Goal: Task Accomplishment & Management: Manage account settings

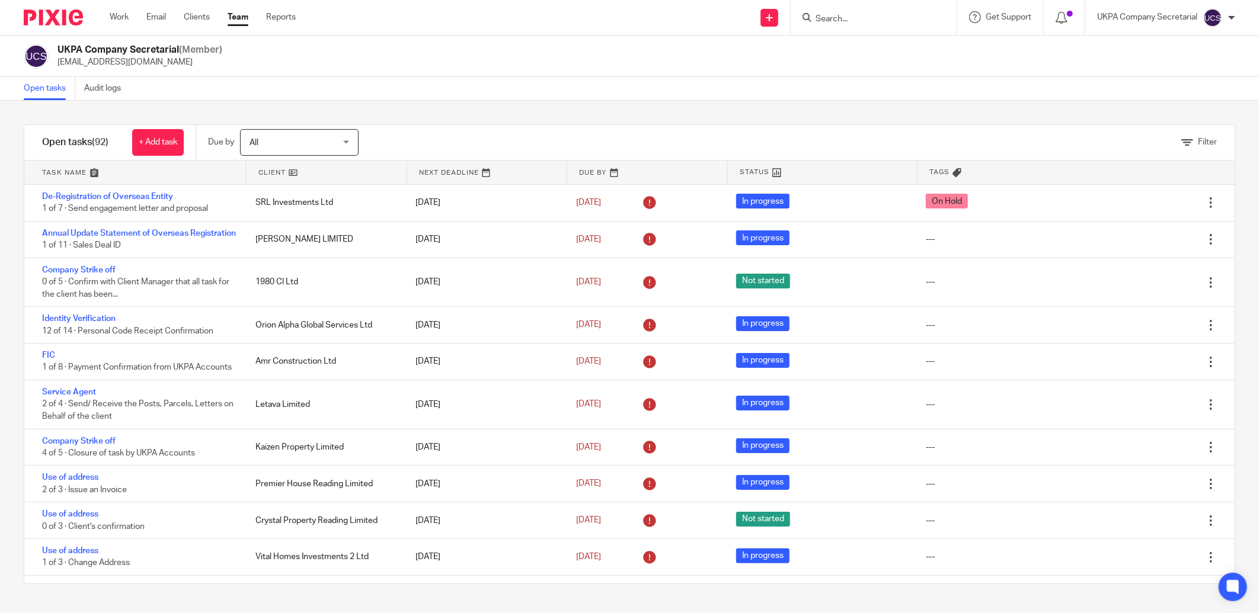
click at [68, 16] on img at bounding box center [53, 17] width 59 height 16
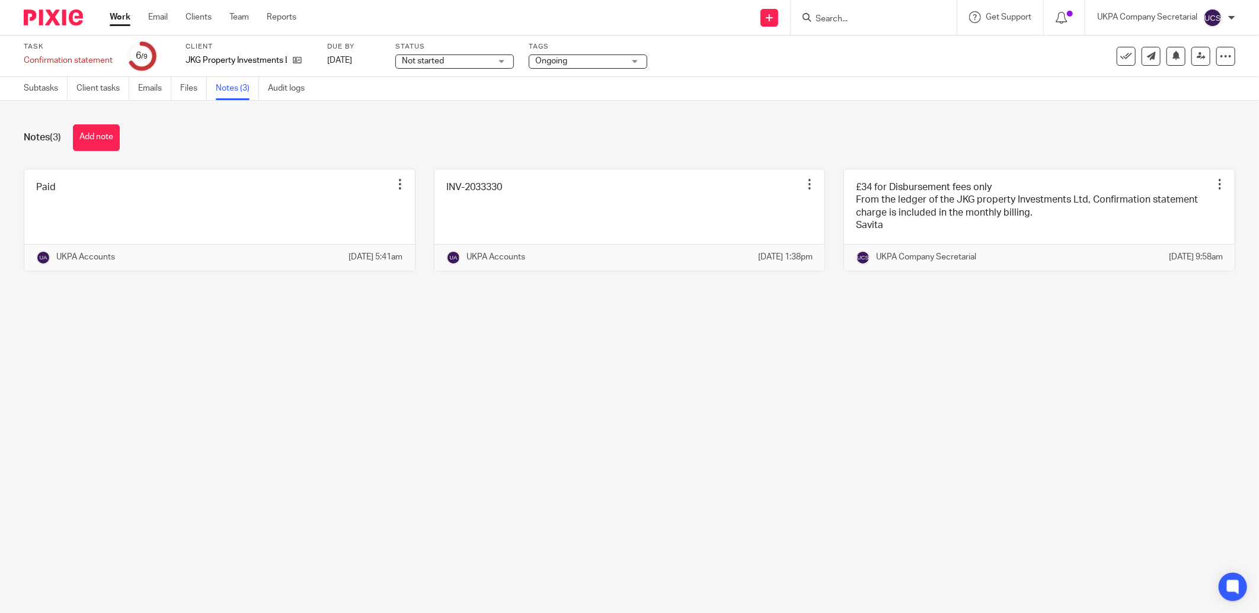
click at [845, 22] on input "Search" at bounding box center [867, 19] width 107 height 11
type input "c"
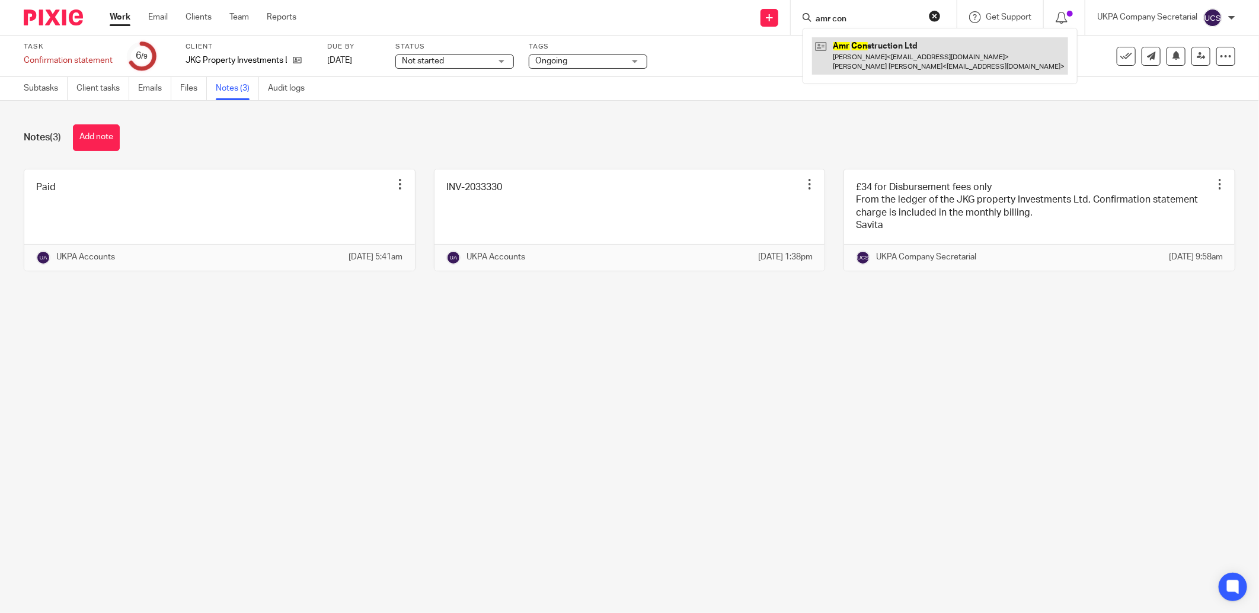
type input "amr con"
click at [856, 60] on link at bounding box center [940, 55] width 256 height 37
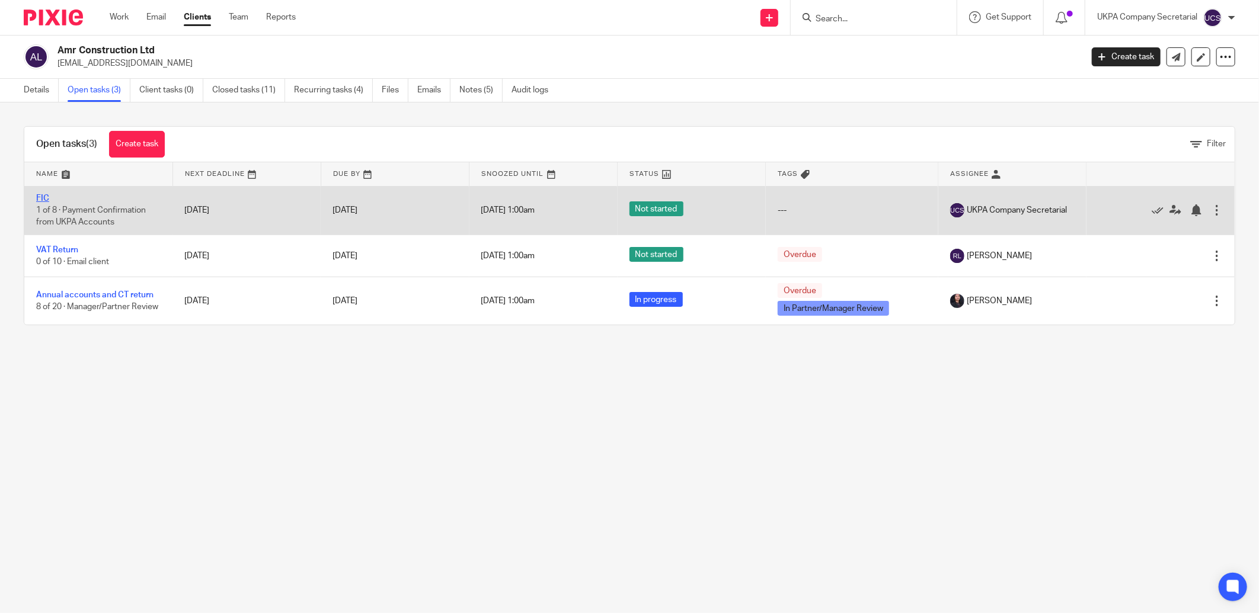
click at [42, 199] on link "FIC" at bounding box center [42, 198] width 13 height 8
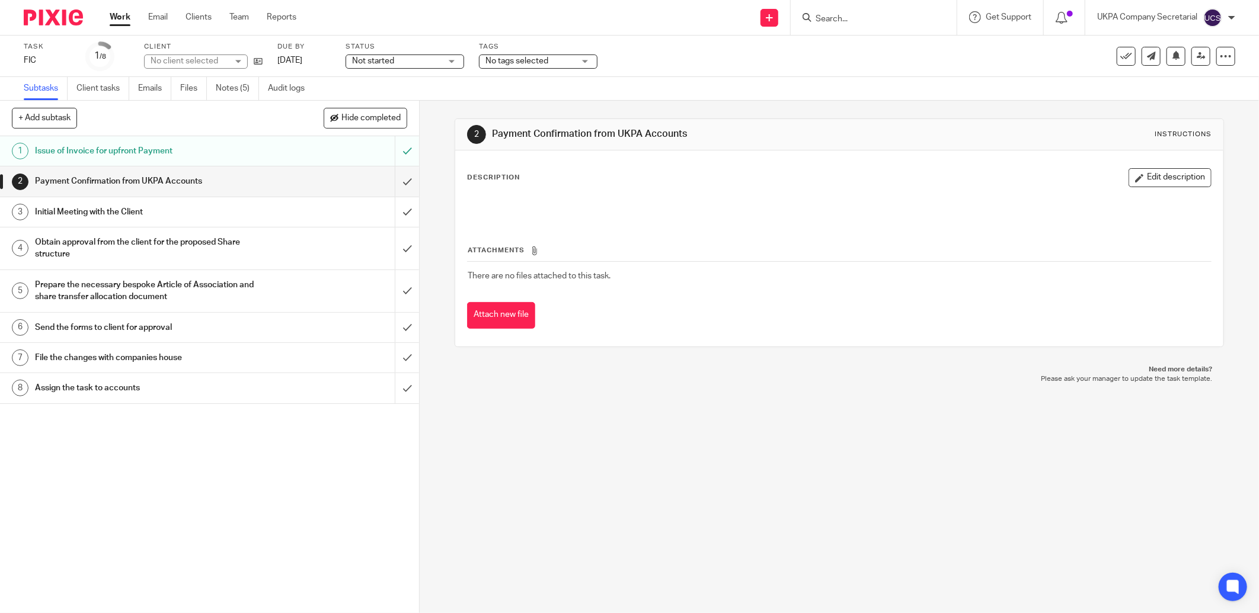
click at [408, 63] on span "Not started" at bounding box center [396, 61] width 89 height 12
click at [408, 107] on li "In progress" at bounding box center [404, 104] width 117 height 24
click at [223, 89] on link "Notes (5)" at bounding box center [237, 88] width 43 height 23
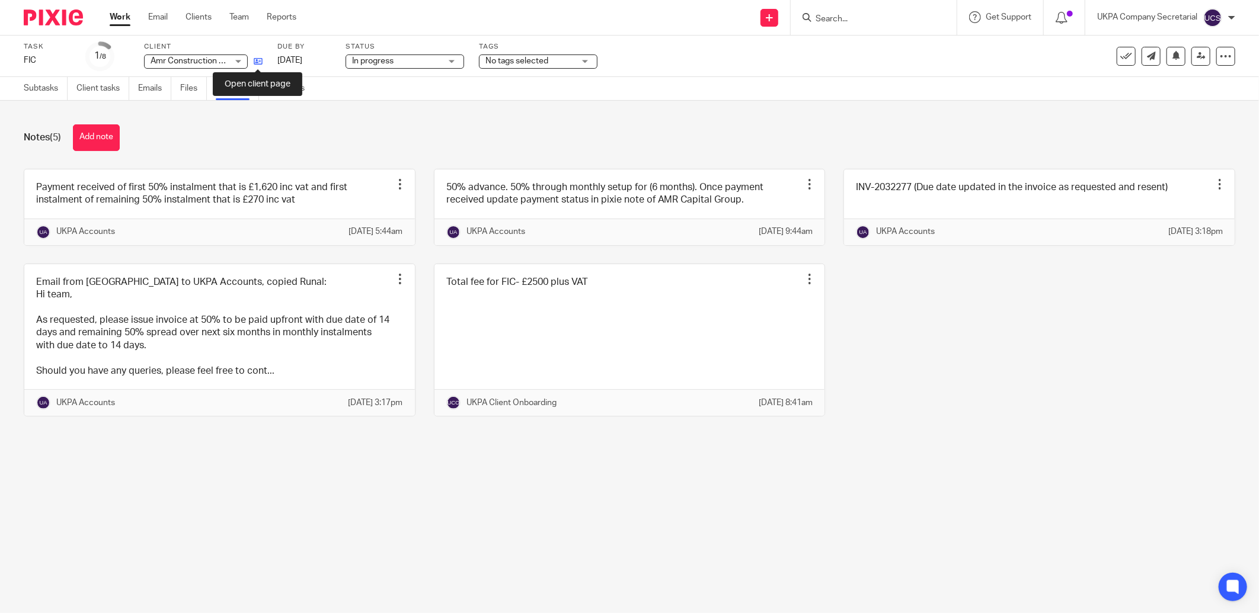
click at [261, 61] on icon at bounding box center [258, 61] width 9 height 9
click at [844, 12] on form at bounding box center [877, 17] width 126 height 15
click at [843, 19] on input "Search" at bounding box center [867, 19] width 107 height 11
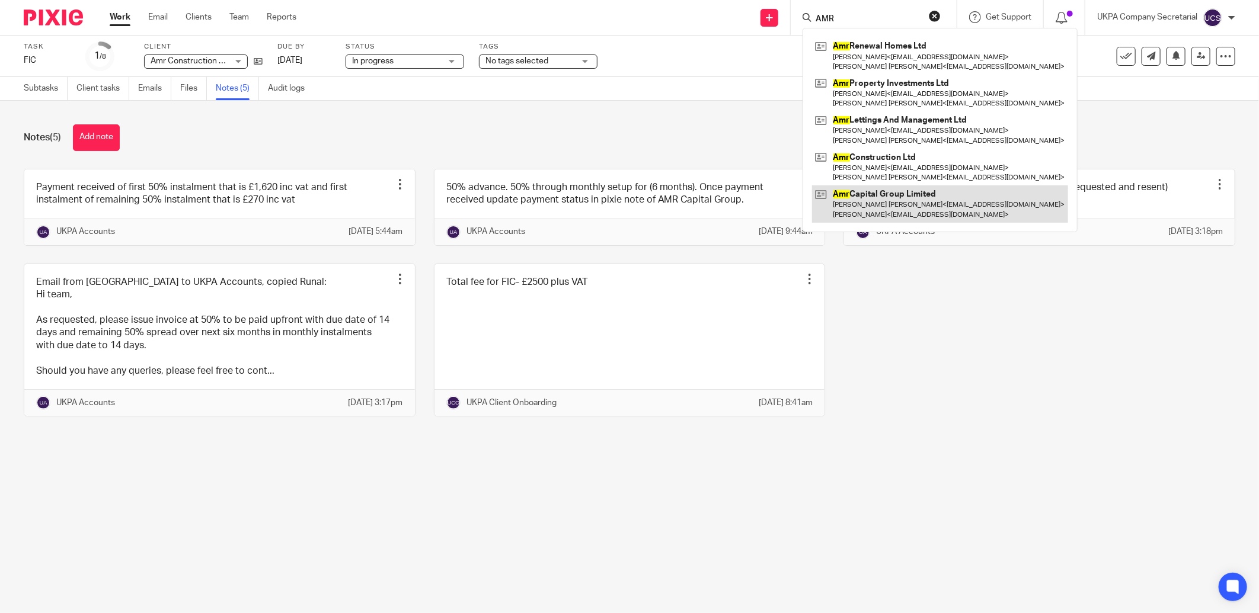
type input "AMR"
click at [884, 200] on link at bounding box center [940, 204] width 256 height 37
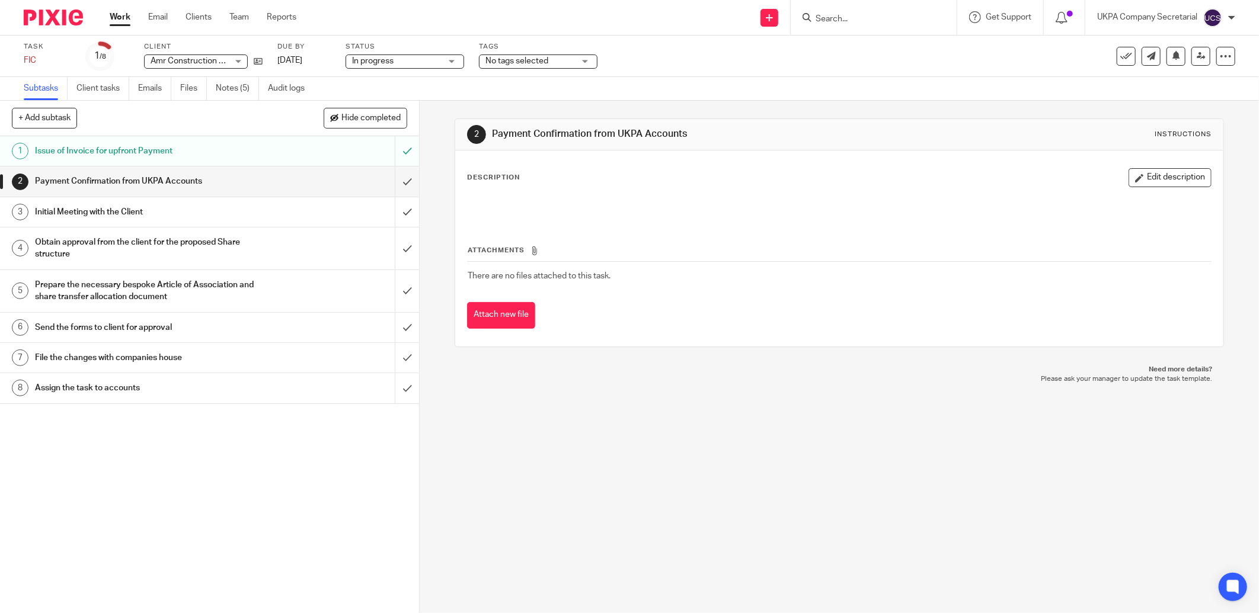
click at [878, 23] on input "Search" at bounding box center [867, 19] width 107 height 11
type input "jkg pro"
click at [879, 60] on link at bounding box center [902, 50] width 180 height 27
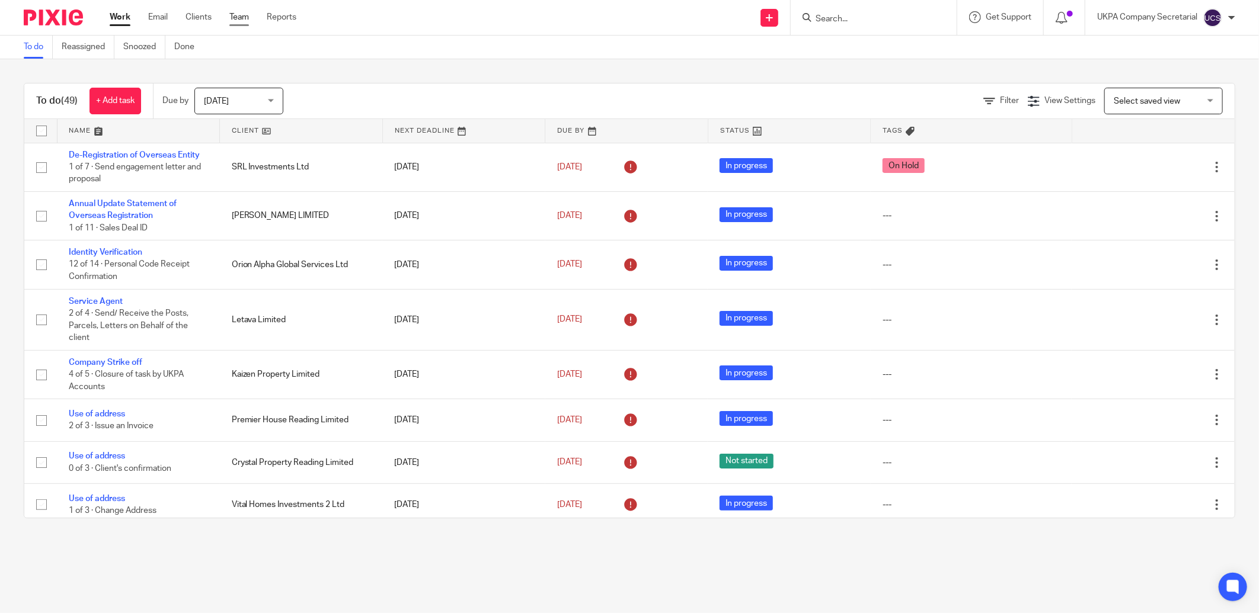
click at [238, 20] on link "Team" at bounding box center [239, 17] width 20 height 12
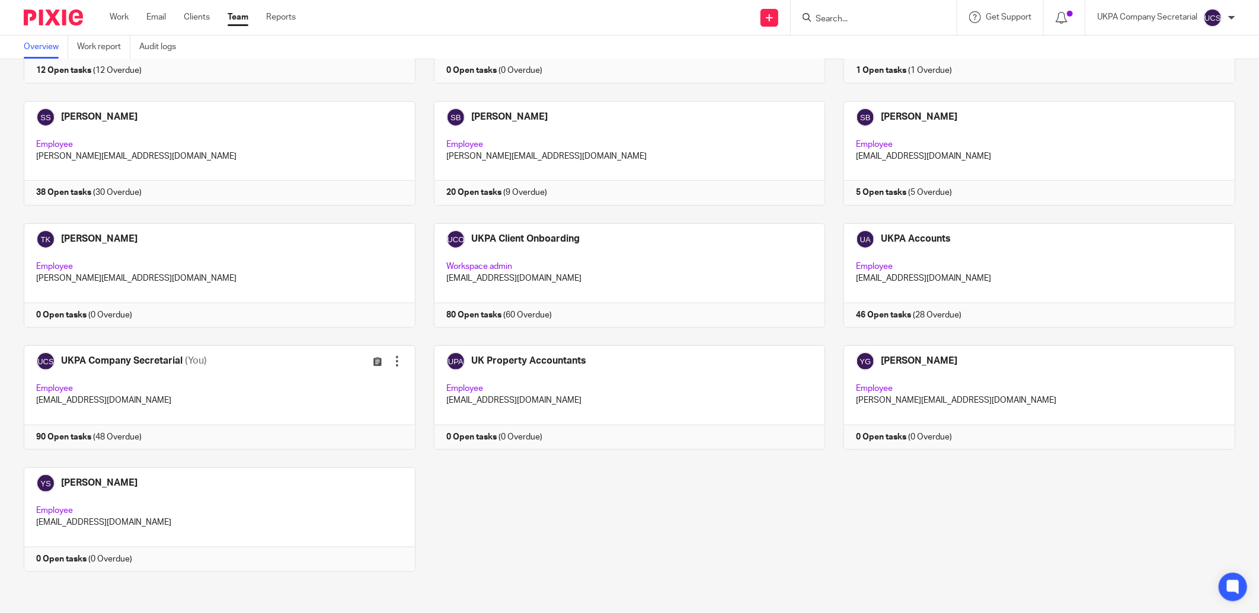
scroll to position [3086, 0]
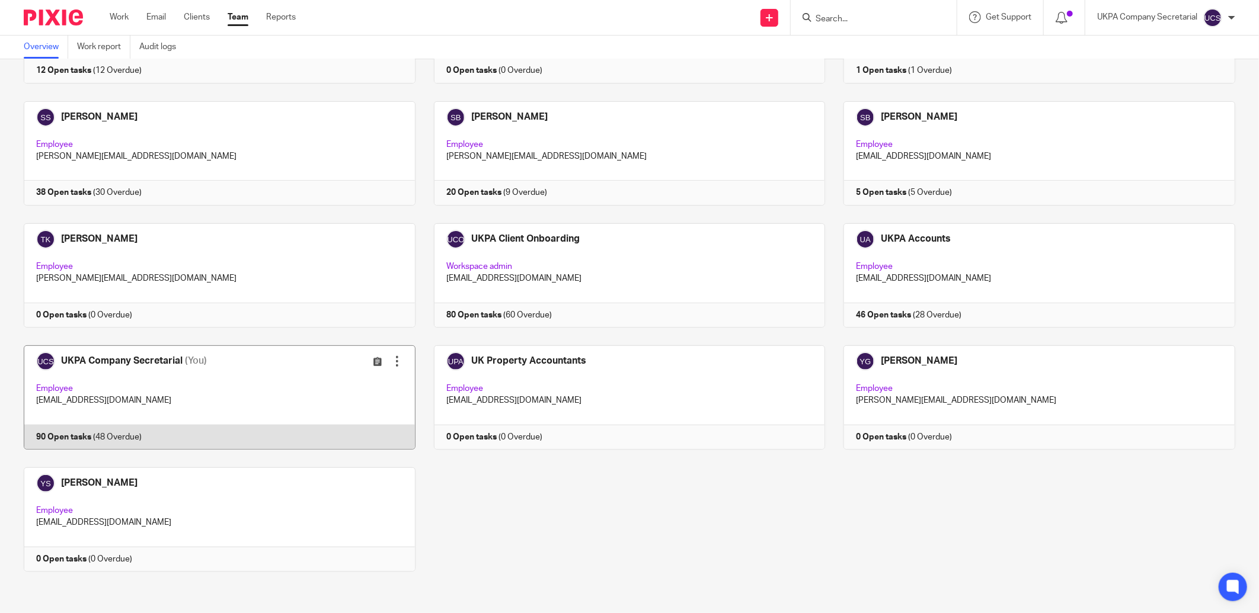
click at [169, 393] on link at bounding box center [210, 398] width 410 height 104
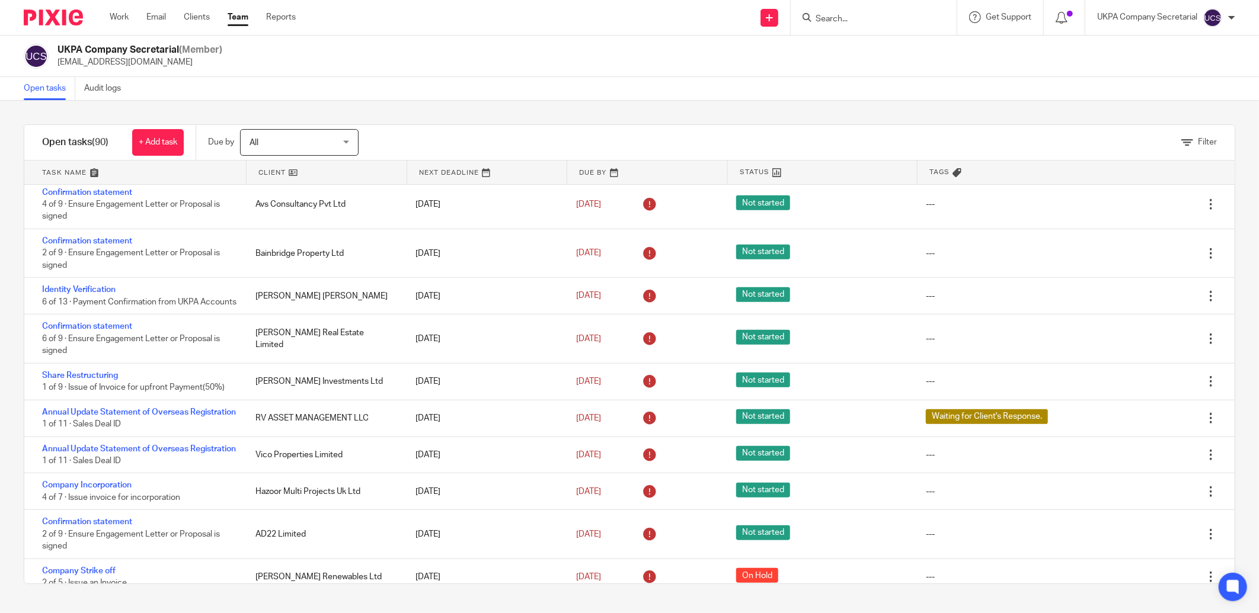
scroll to position [593, 0]
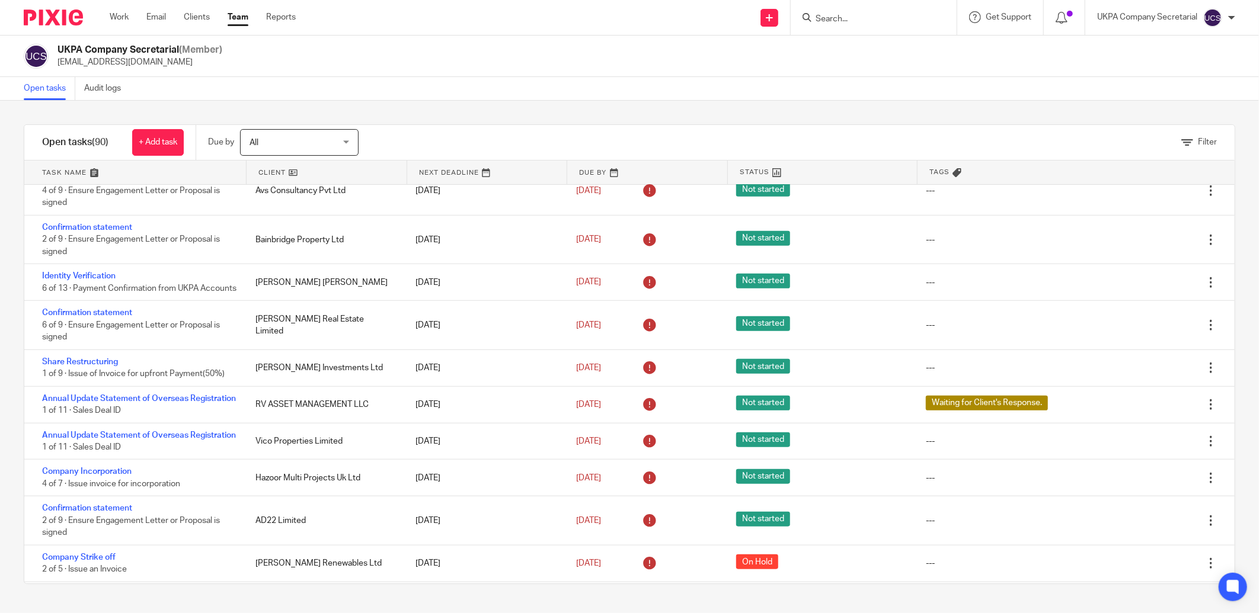
click at [846, 17] on input "Search" at bounding box center [867, 19] width 107 height 11
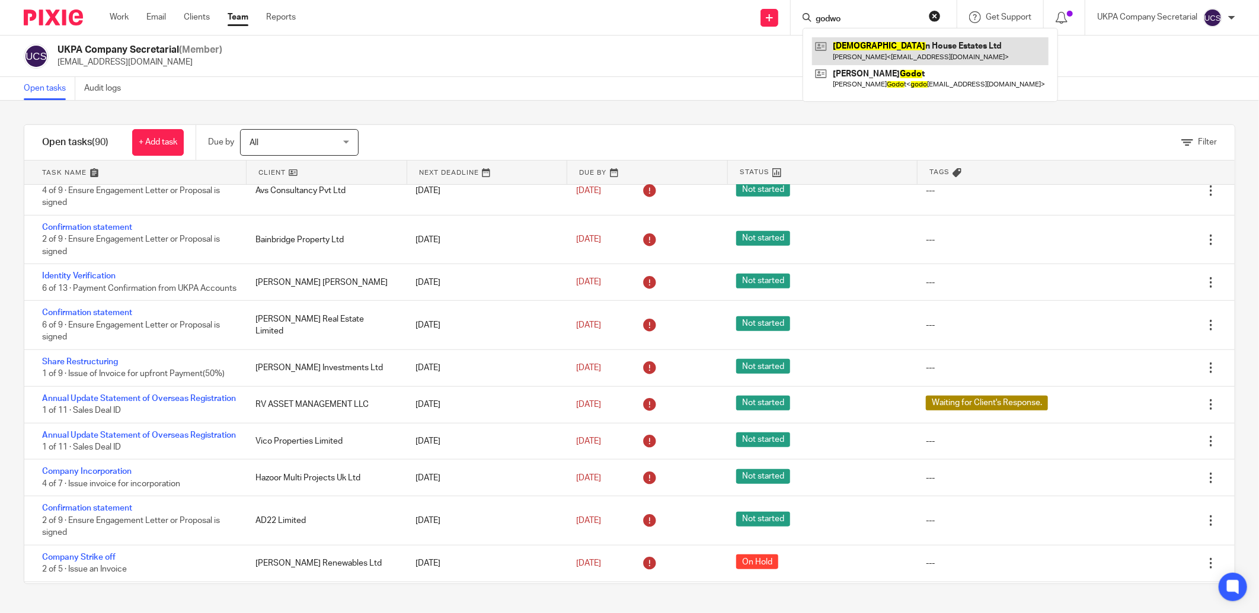
type input "godwo"
click at [854, 52] on link at bounding box center [930, 50] width 236 height 27
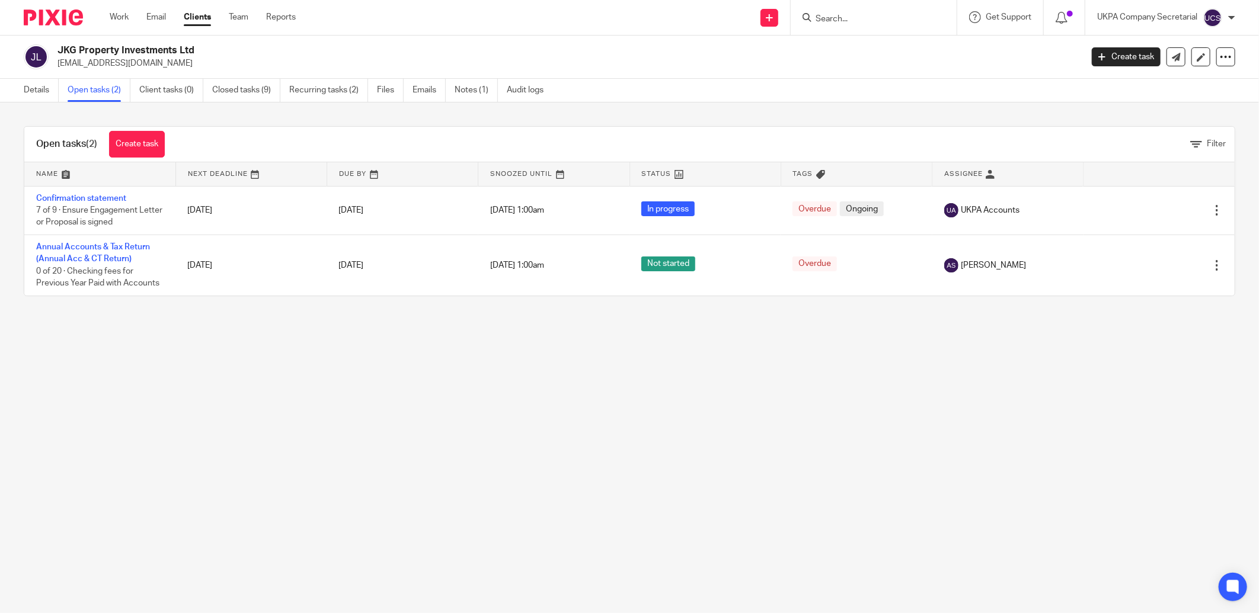
click at [839, 16] on input "Search" at bounding box center [867, 19] width 107 height 11
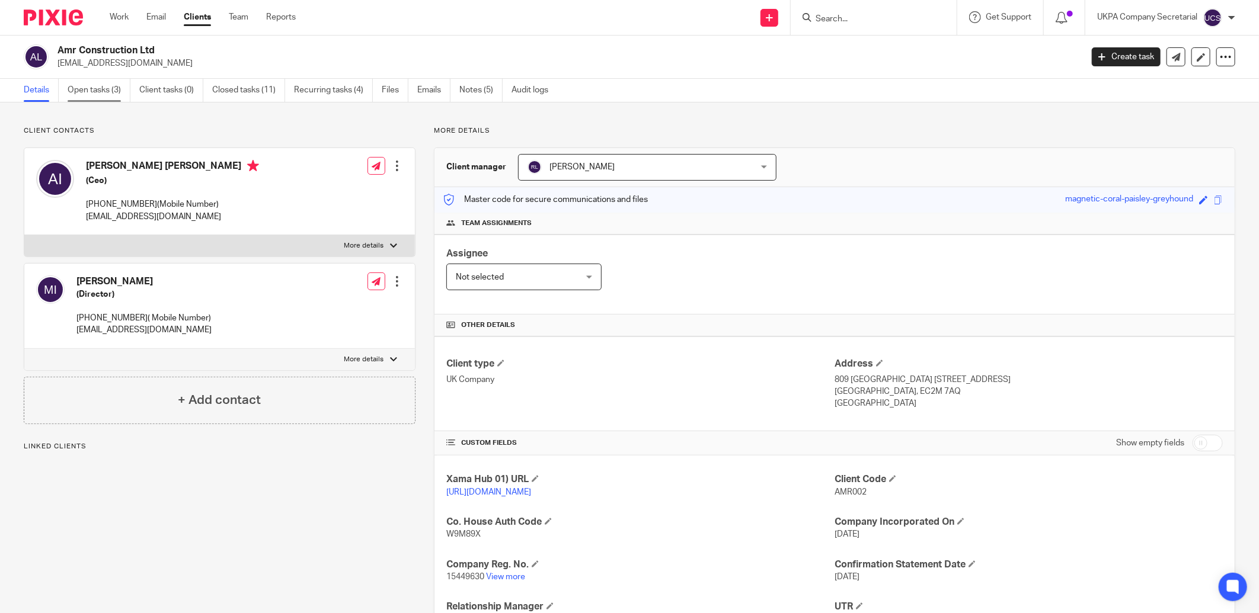
click at [85, 96] on link "Open tasks (3)" at bounding box center [99, 90] width 63 height 23
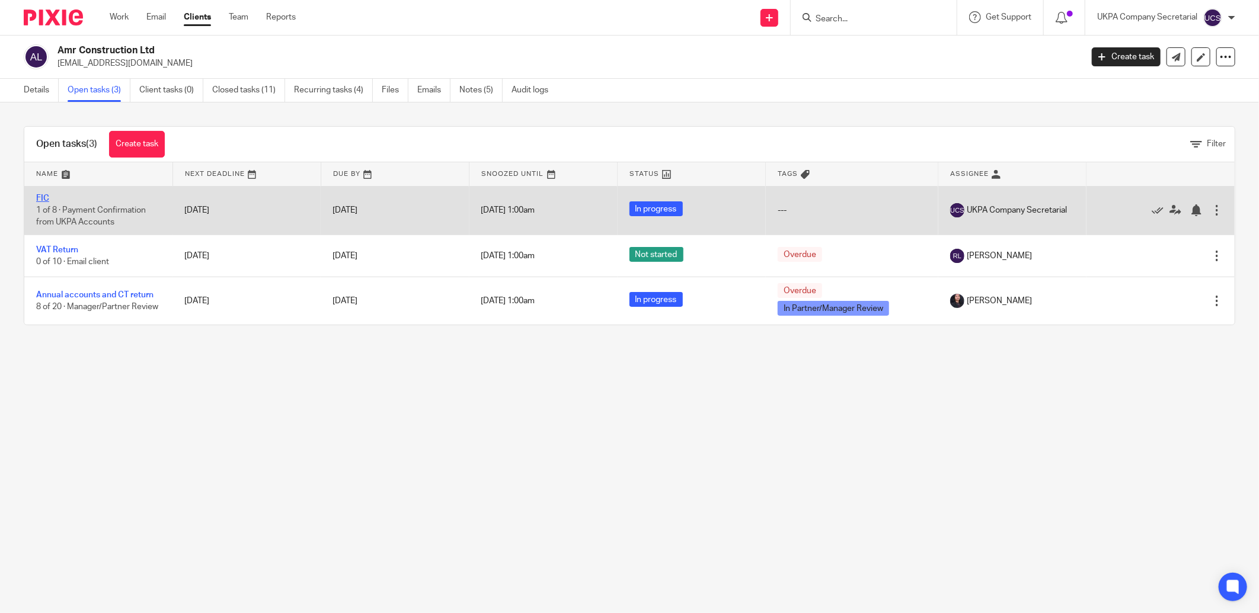
click at [46, 199] on link "FIC" at bounding box center [42, 198] width 13 height 8
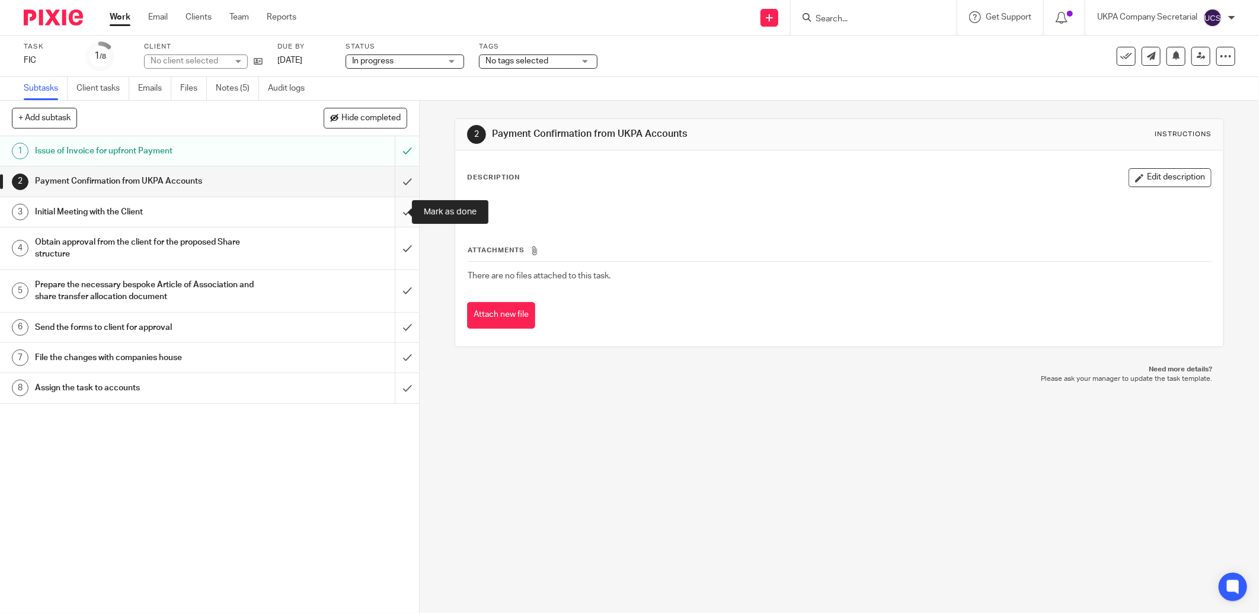
click at [396, 218] on input "submit" at bounding box center [209, 212] width 419 height 30
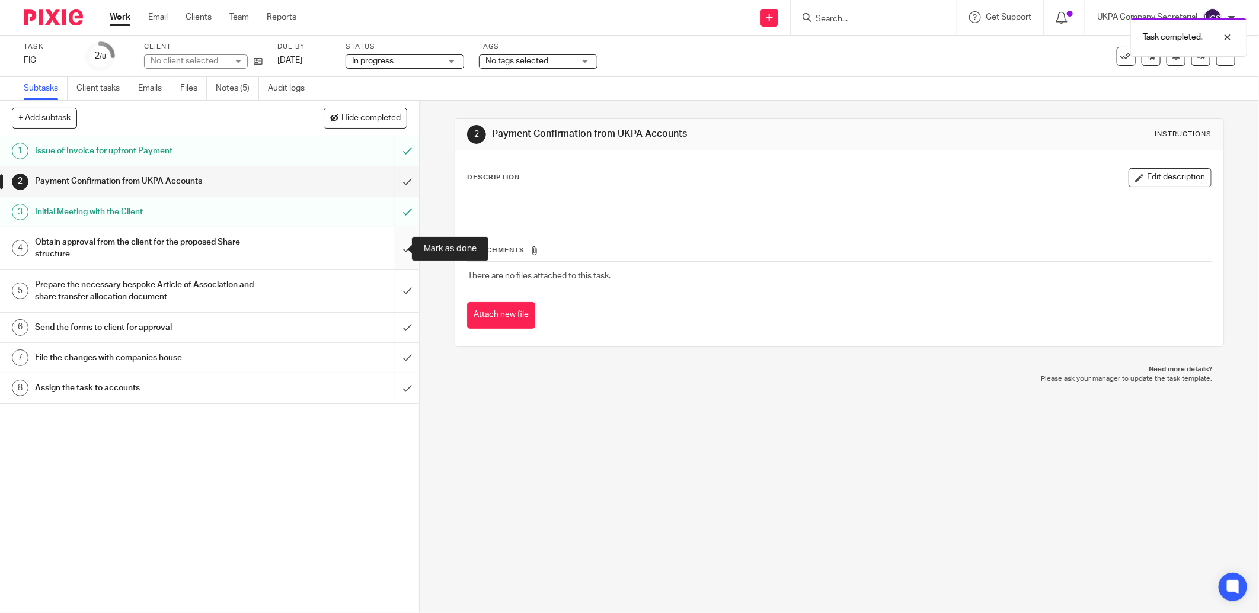
click at [394, 251] on input "submit" at bounding box center [209, 249] width 419 height 42
click at [393, 251] on input "submit" at bounding box center [209, 249] width 419 height 42
click at [223, 84] on link "Notes (5)" at bounding box center [237, 88] width 43 height 23
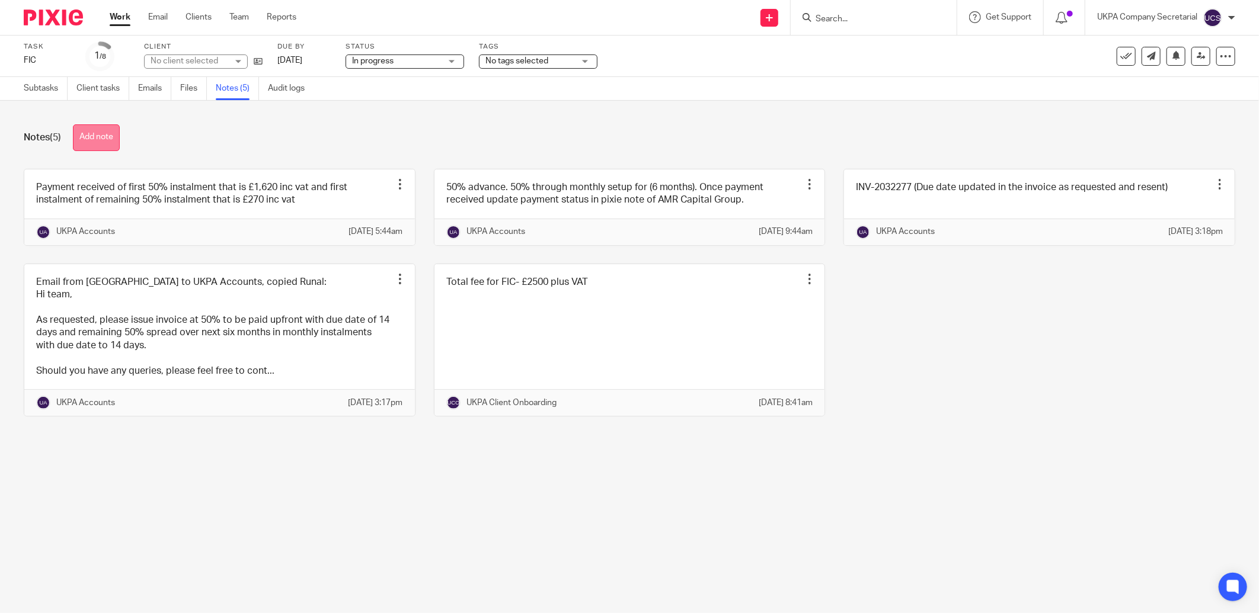
click at [100, 139] on button "Add note" at bounding box center [96, 137] width 47 height 27
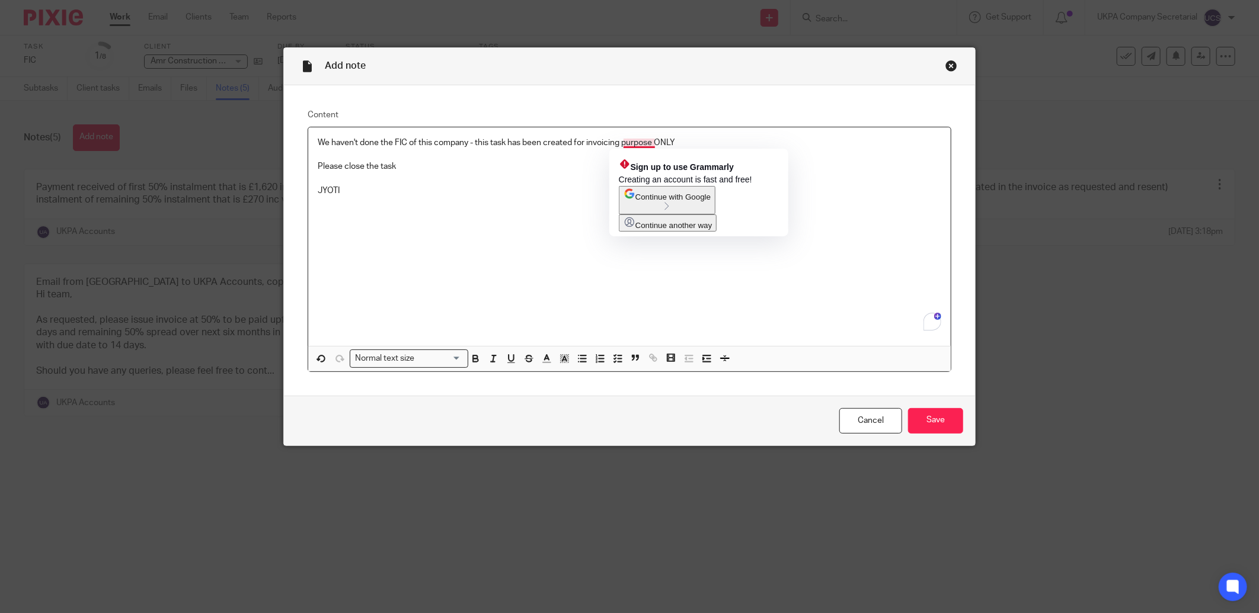
click at [715, 144] on p "We haven't done the FIC of this company - this task has been created for invoic…" at bounding box center [630, 143] width 624 height 12
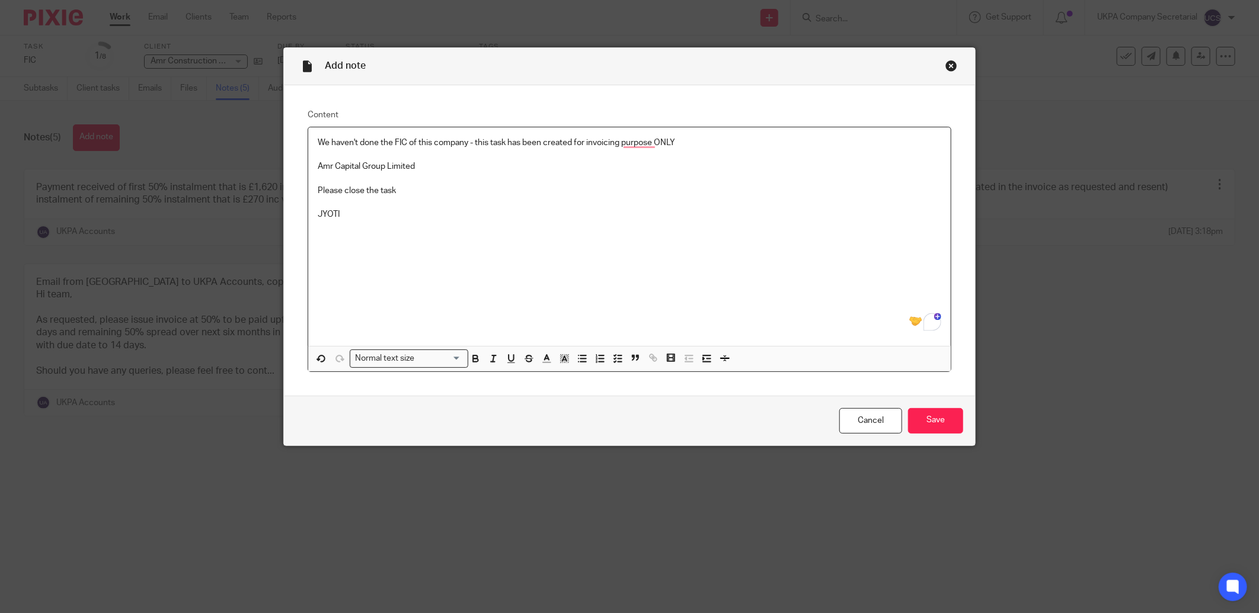
drag, startPoint x: 310, startPoint y: 168, endPoint x: 565, endPoint y: 238, distance: 264.9
click at [315, 168] on div "We haven't done the FIC of this company - this task has been created for invoic…" at bounding box center [629, 236] width 642 height 219
click at [490, 171] on p "FIC done for Amr Capital Group Limited" at bounding box center [630, 167] width 624 height 12
drag, startPoint x: 312, startPoint y: 169, endPoint x: 484, endPoint y: 170, distance: 172.5
click at [484, 170] on div "We haven't done the FIC of this company - this task has been created for invoic…" at bounding box center [629, 236] width 642 height 219
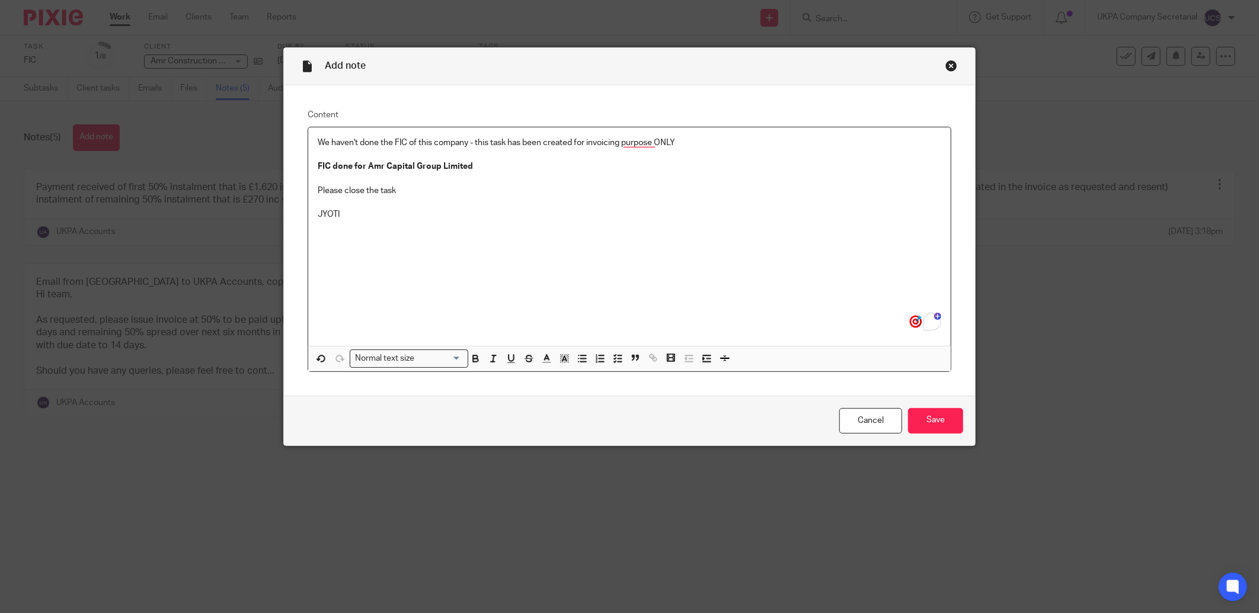
click at [493, 180] on p "To enrich screen reader interactions, please activate Accessibility in Grammarl…" at bounding box center [630, 179] width 624 height 12
click at [951, 424] on input "Save" at bounding box center [935, 420] width 55 height 25
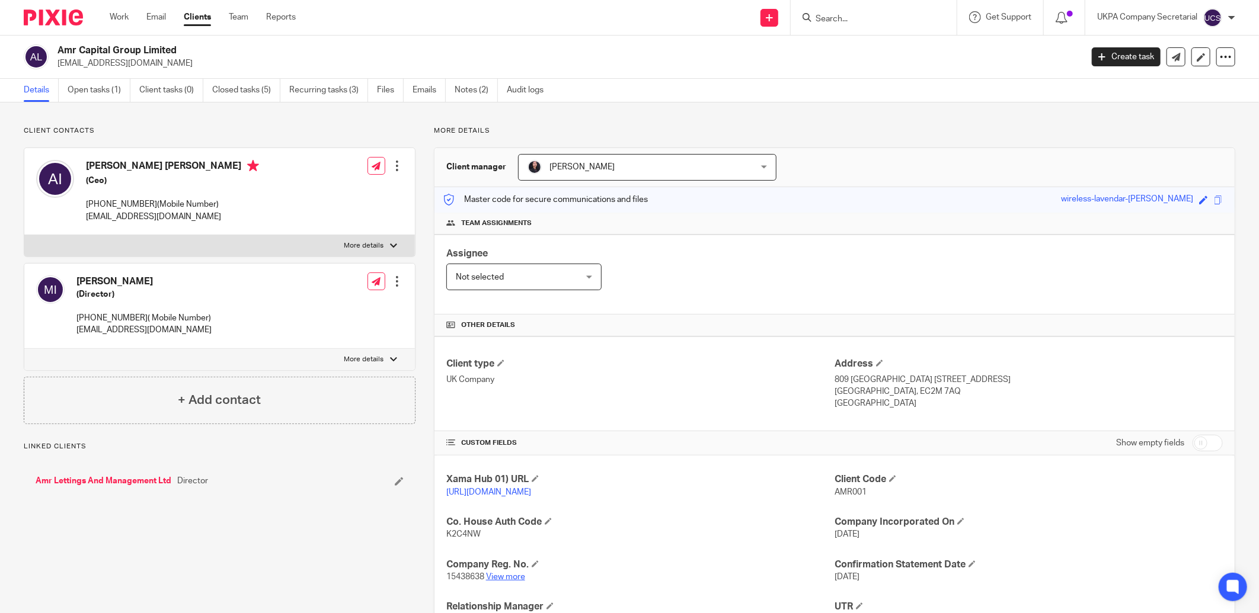
click at [504, 576] on link "View more" at bounding box center [505, 577] width 39 height 8
drag, startPoint x: 57, startPoint y: 50, endPoint x: 208, endPoint y: 49, distance: 150.5
click at [208, 49] on h2 "Amr Capital Group Limited" at bounding box center [463, 50] width 813 height 12
copy h2 "Amr Capital Group Limited"
click at [103, 90] on link "Open tasks (1)" at bounding box center [99, 90] width 63 height 23
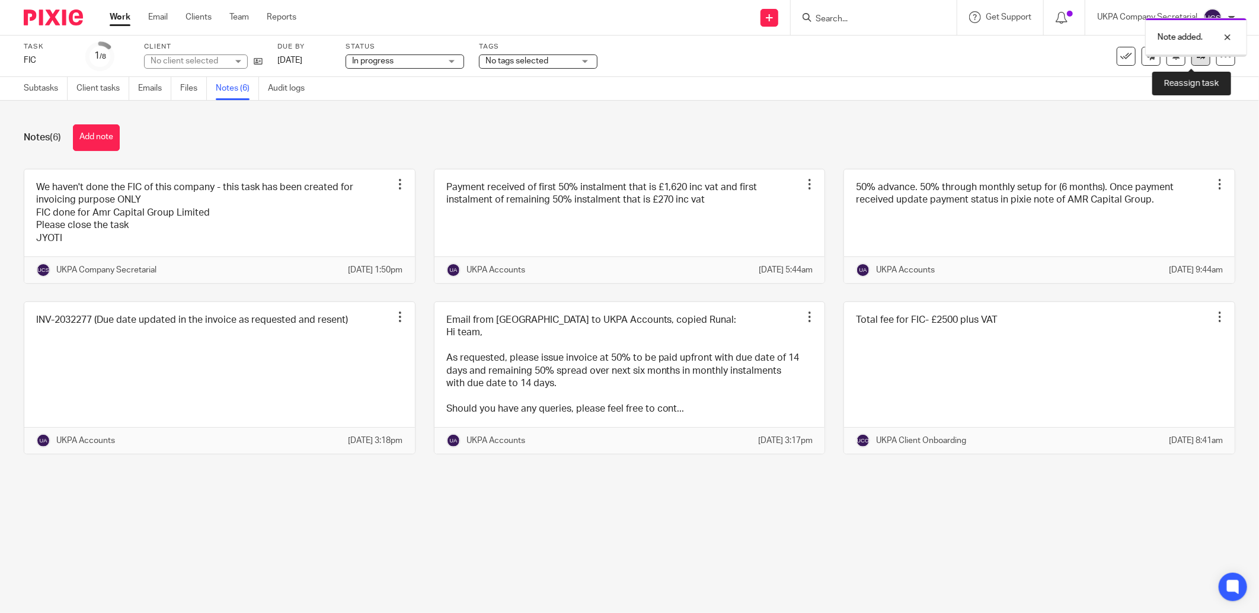
click at [1197, 57] on icon at bounding box center [1201, 56] width 9 height 9
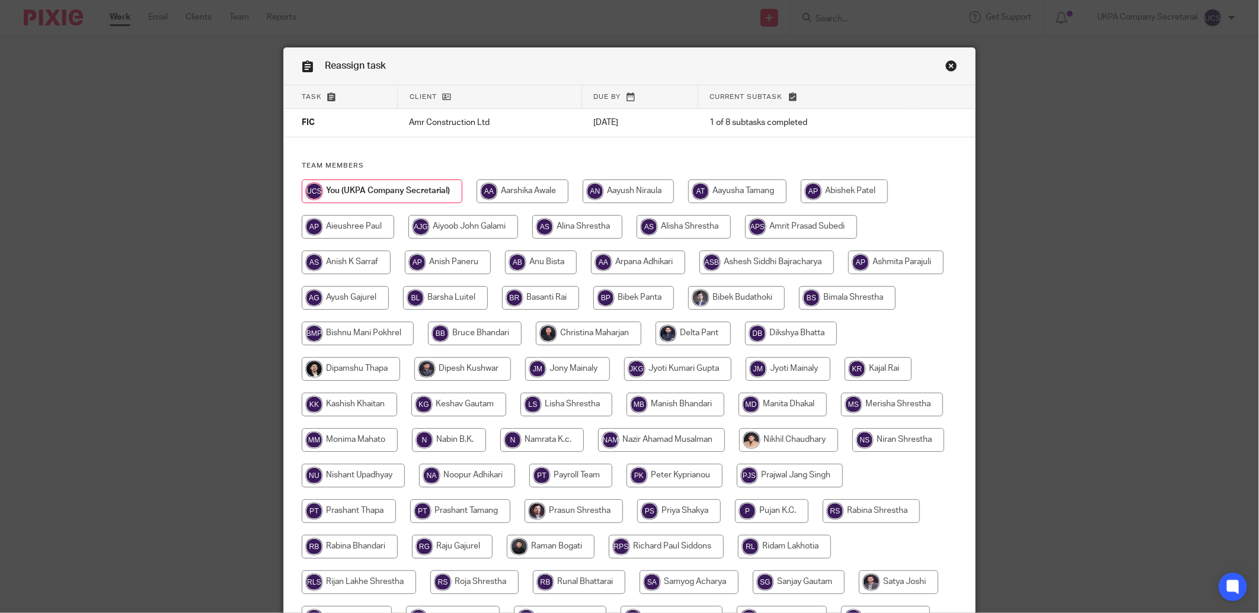
scroll to position [233, 0]
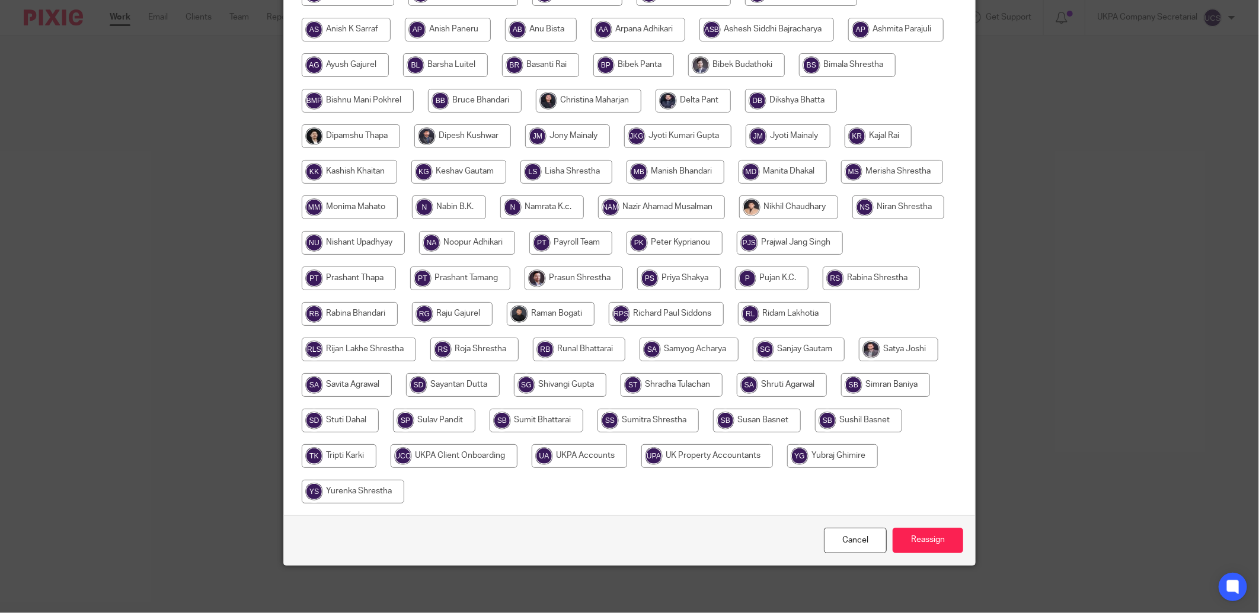
click at [627, 451] on input "radio" at bounding box center [579, 457] width 95 height 24
radio input "true"
click at [899, 534] on input "Reassign" at bounding box center [928, 540] width 71 height 25
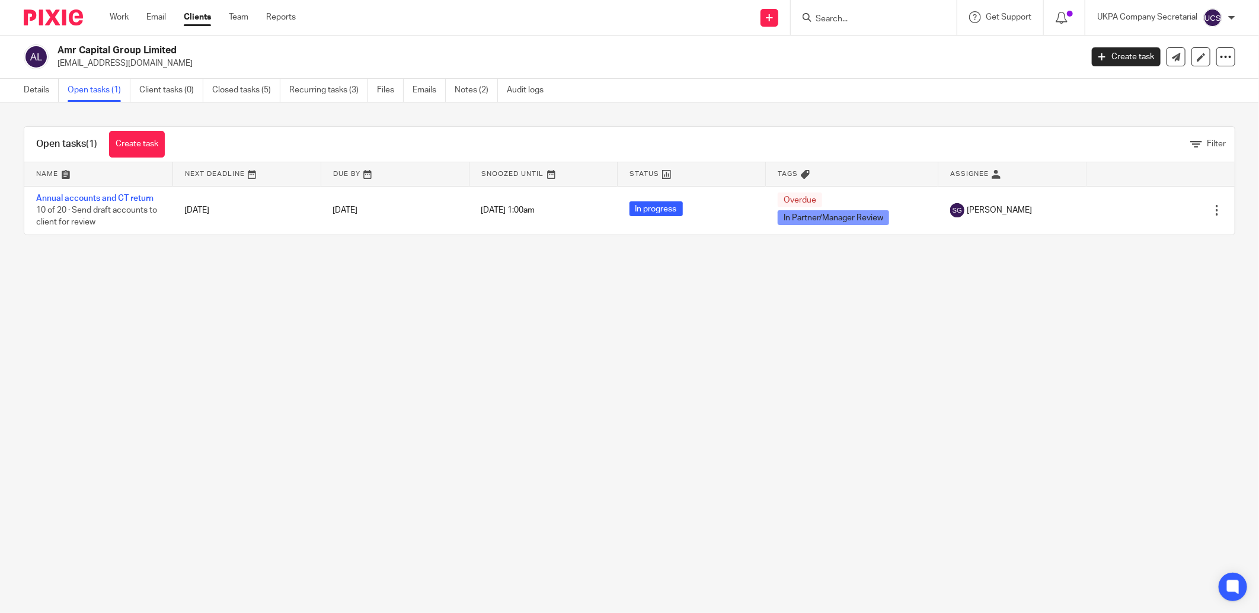
click at [857, 16] on input "Search" at bounding box center [867, 19] width 107 height 11
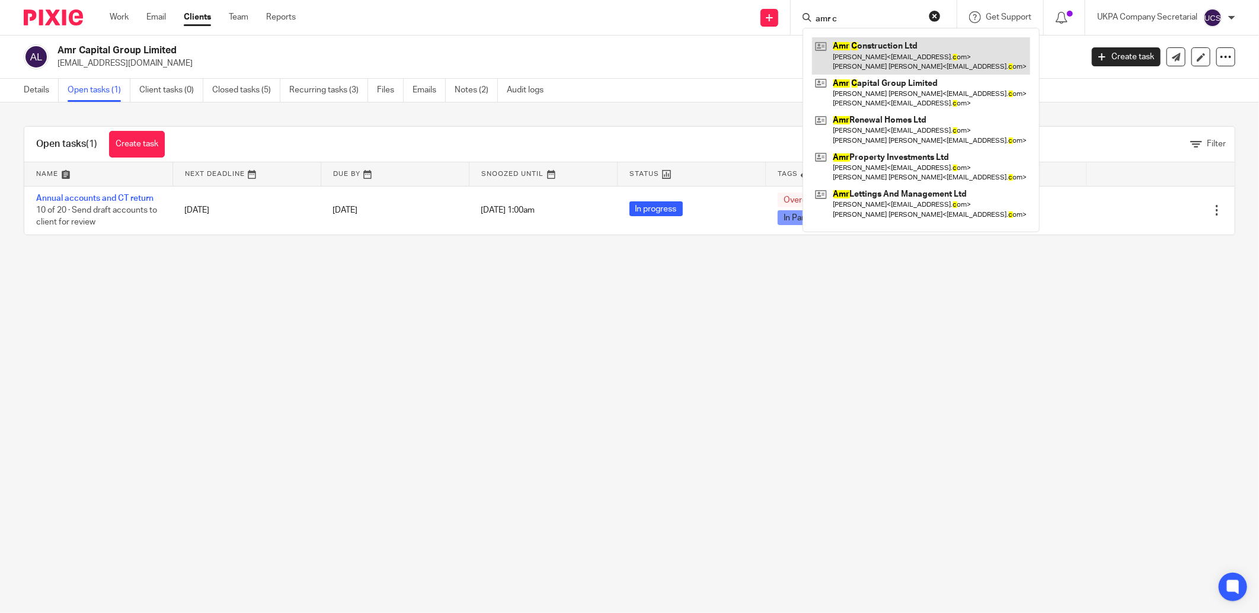
type input "amr c"
click at [870, 58] on link at bounding box center [921, 55] width 218 height 37
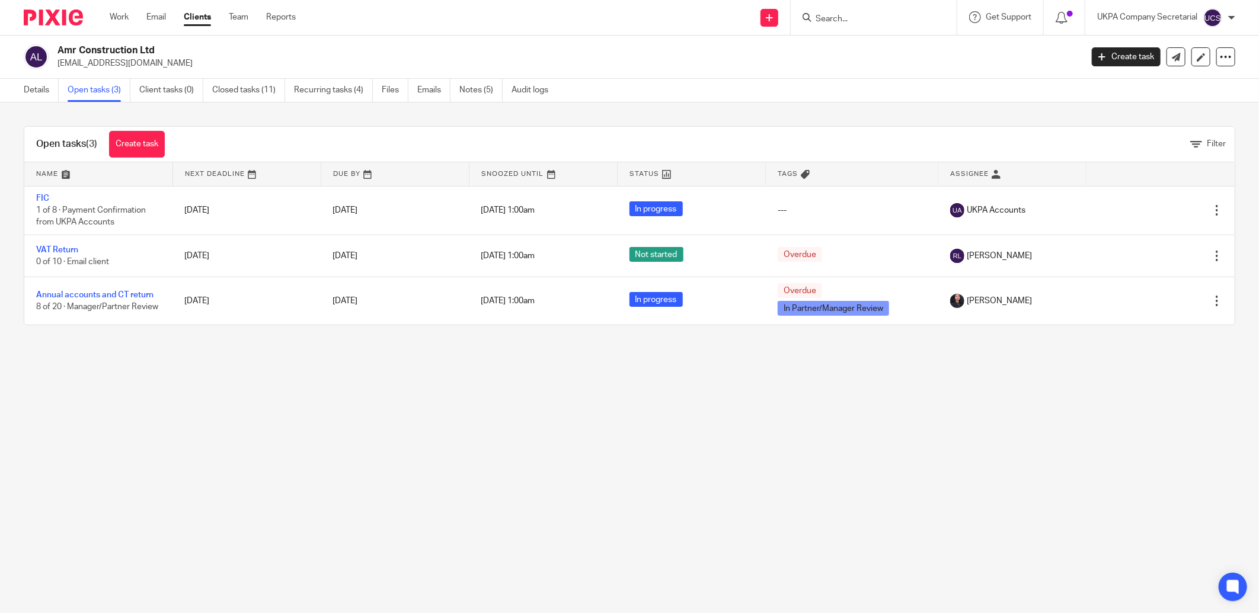
click at [825, 20] on input "Search" at bounding box center [867, 19] width 107 height 11
type input "avs con"
click at [883, 54] on link at bounding box center [912, 50] width 200 height 27
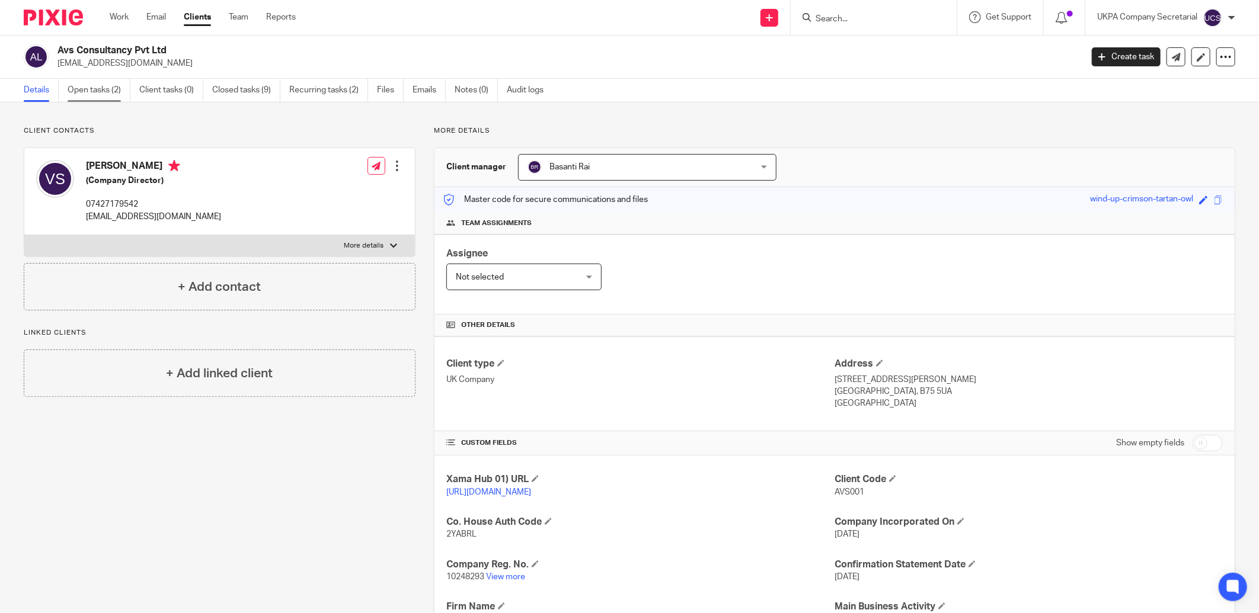
click at [98, 91] on link "Open tasks (2)" at bounding box center [99, 90] width 63 height 23
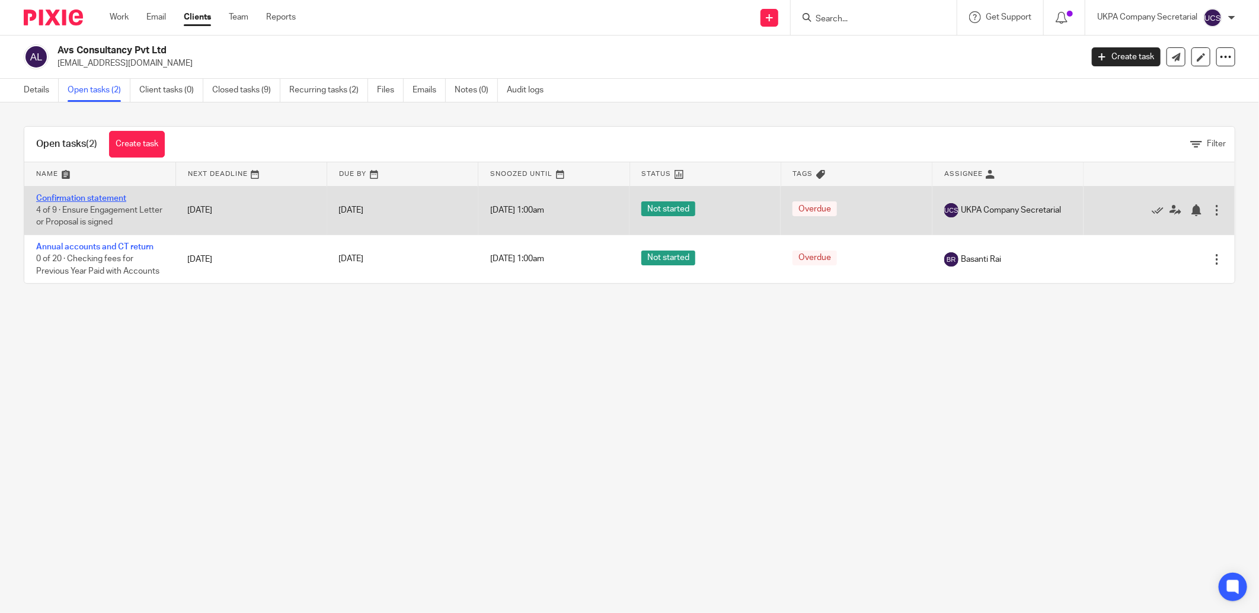
click at [90, 197] on link "Confirmation statement" at bounding box center [81, 198] width 90 height 8
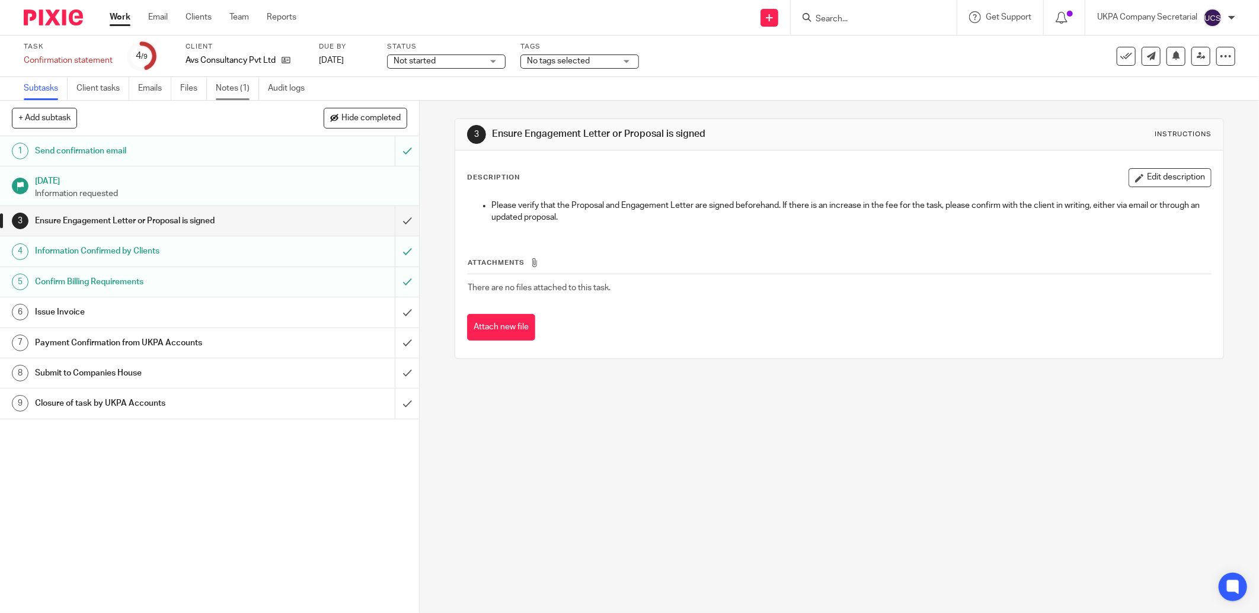
click at [228, 89] on link "Notes (1)" at bounding box center [237, 88] width 43 height 23
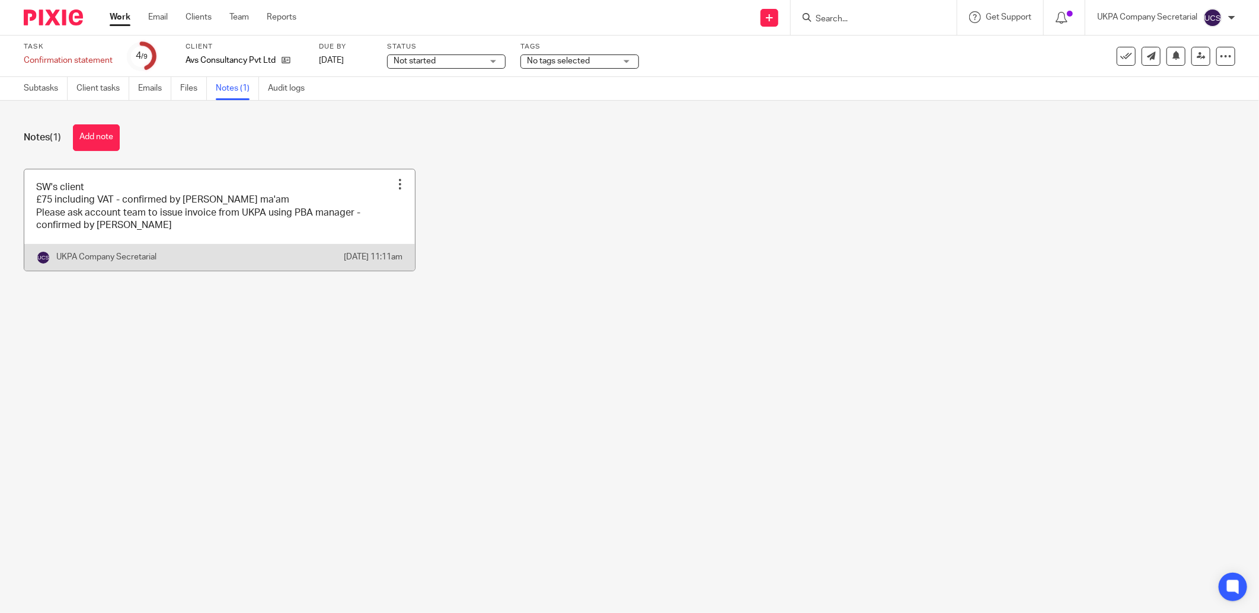
click at [156, 236] on link at bounding box center [219, 220] width 391 height 101
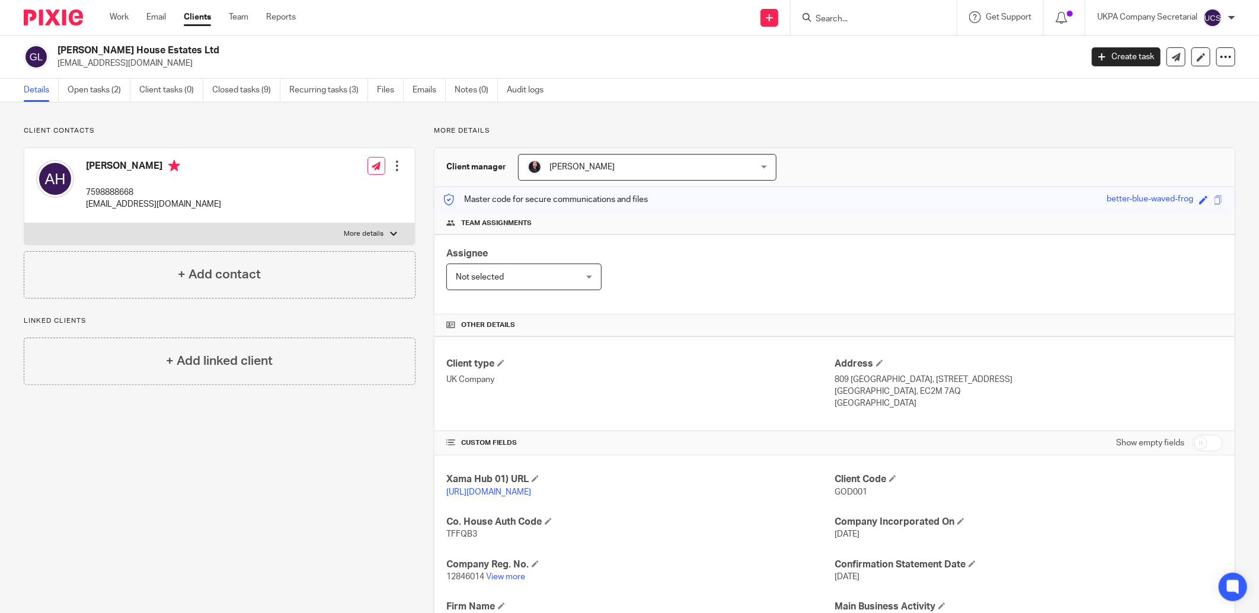
click at [63, 18] on img at bounding box center [53, 17] width 59 height 16
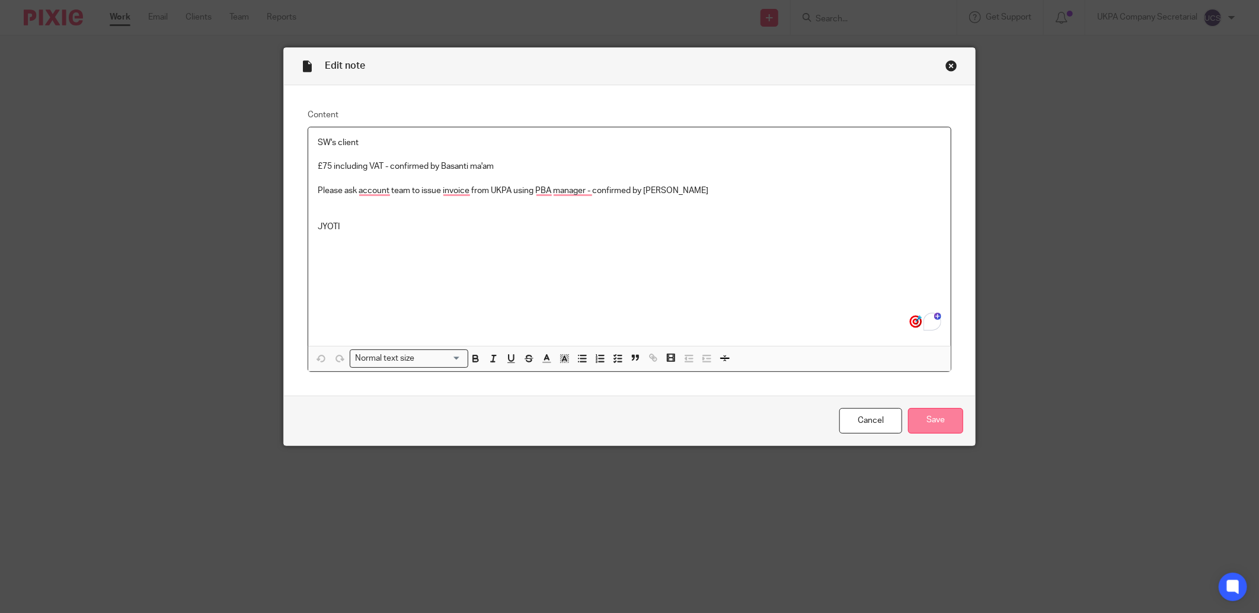
drag, startPoint x: 945, startPoint y: 429, endPoint x: 938, endPoint y: 423, distance: 8.4
click at [945, 429] on input "Save" at bounding box center [935, 420] width 55 height 25
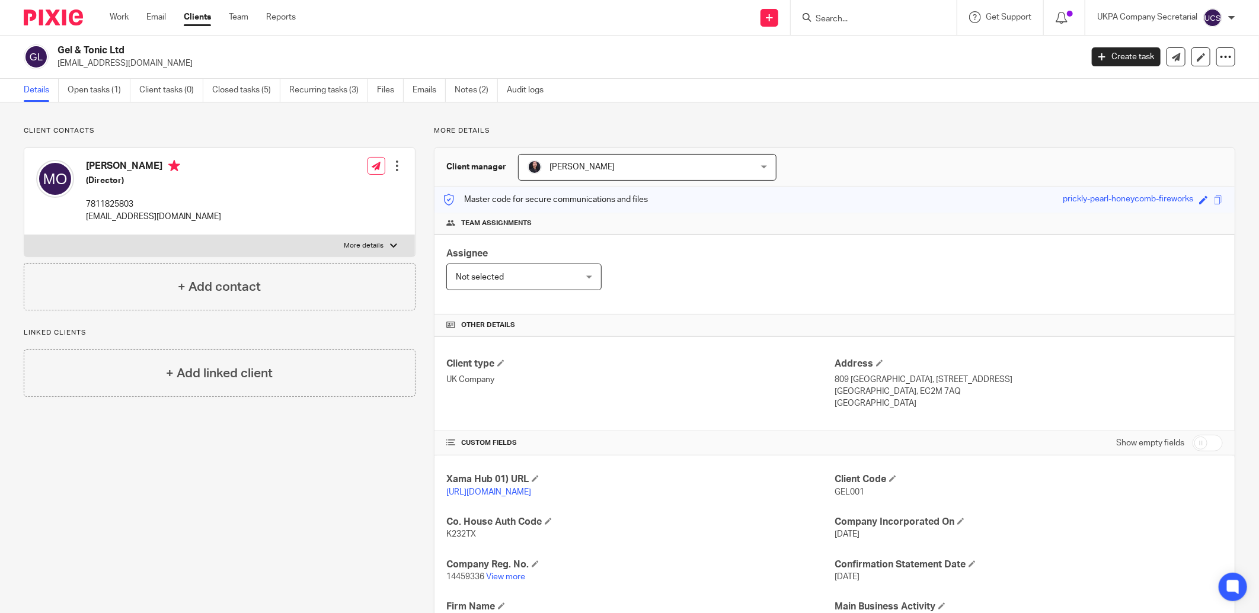
click at [838, 18] on input "Search" at bounding box center [867, 19] width 107 height 11
type input "avs"
click at [853, 51] on link at bounding box center [912, 50] width 200 height 27
click at [209, 50] on div "Avs Consultancy Pvt Ltd [EMAIL_ADDRESS][DOMAIN_NAME]" at bounding box center [549, 56] width 1050 height 25
copy h2 "Avs Consultancy Pvt Ltd"
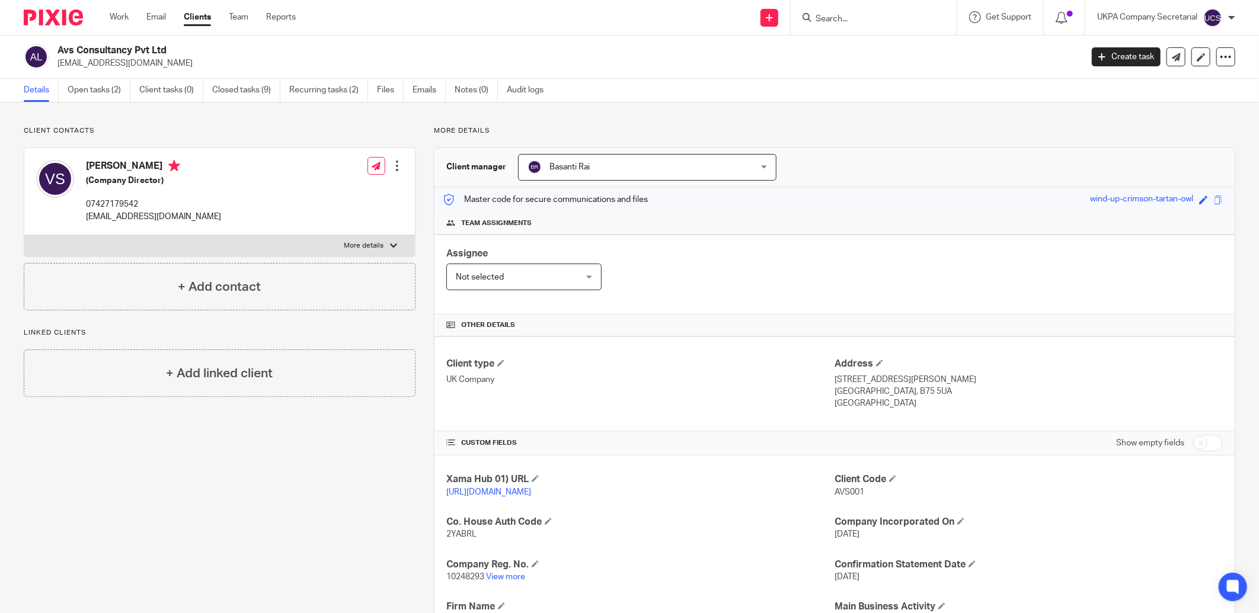
drag, startPoint x: 734, startPoint y: 351, endPoint x: 852, endPoint y: 346, distance: 118.7
click at [734, 351] on div "Client type UK Company Address [STREET_ADDRESS][PERSON_NAME] [STREET_ADDRESS] […" at bounding box center [834, 384] width 800 height 95
click at [91, 85] on link "Open tasks (2)" at bounding box center [99, 90] width 63 height 23
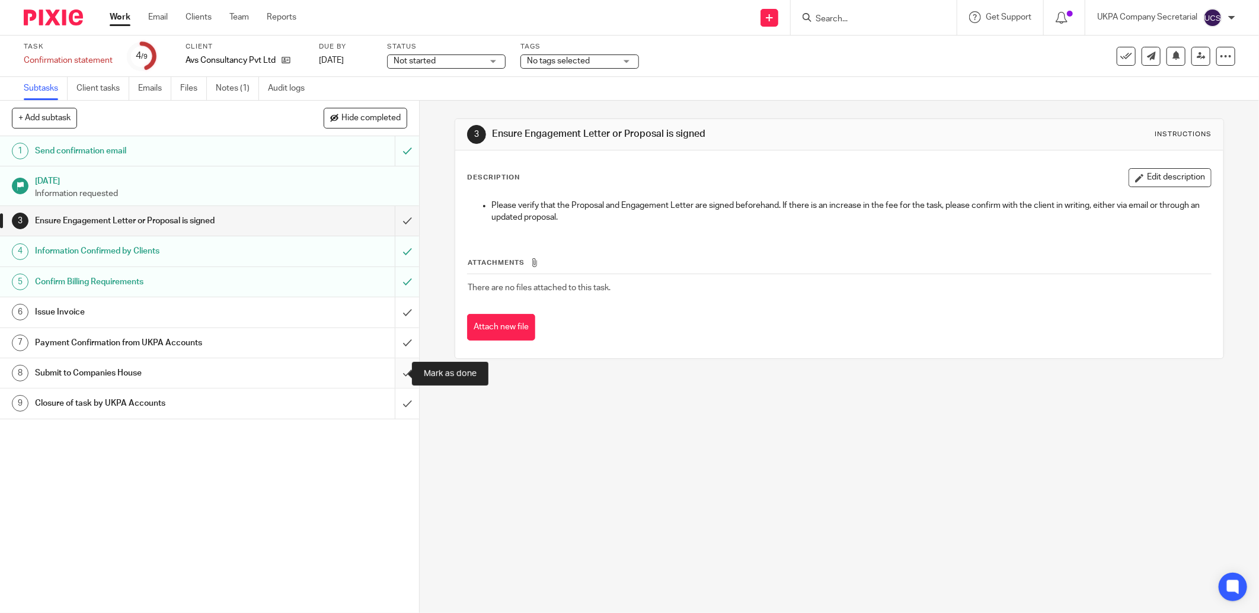
click at [394, 377] on input "submit" at bounding box center [209, 374] width 419 height 30
click at [232, 87] on link "Notes (1)" at bounding box center [237, 88] width 43 height 23
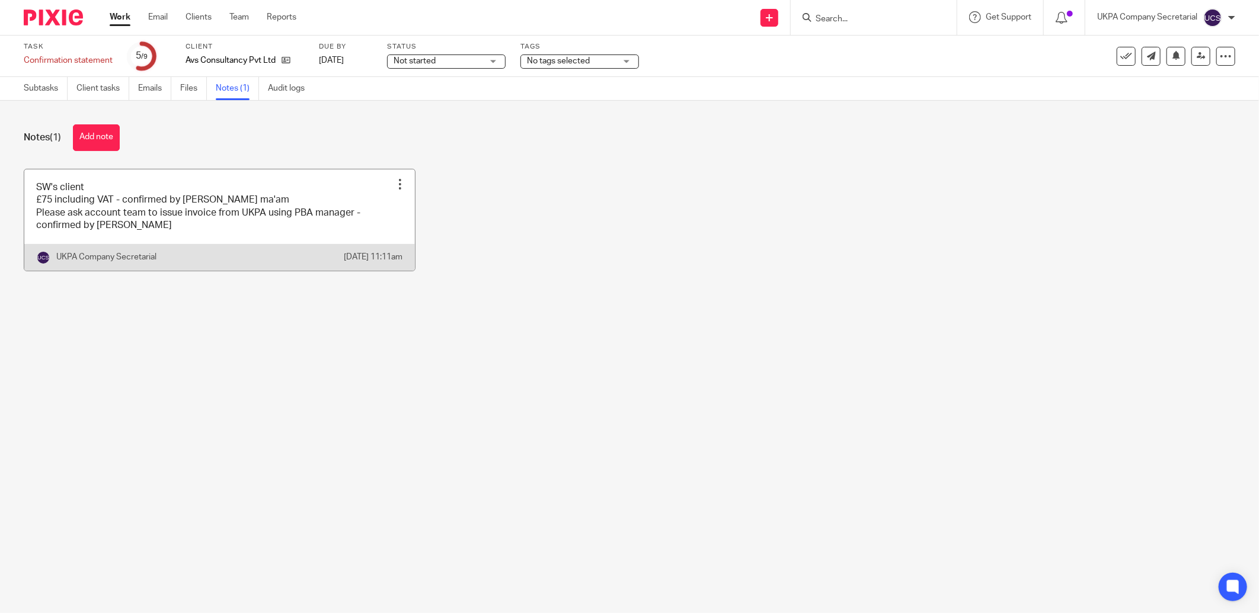
click at [154, 223] on link at bounding box center [219, 220] width 391 height 101
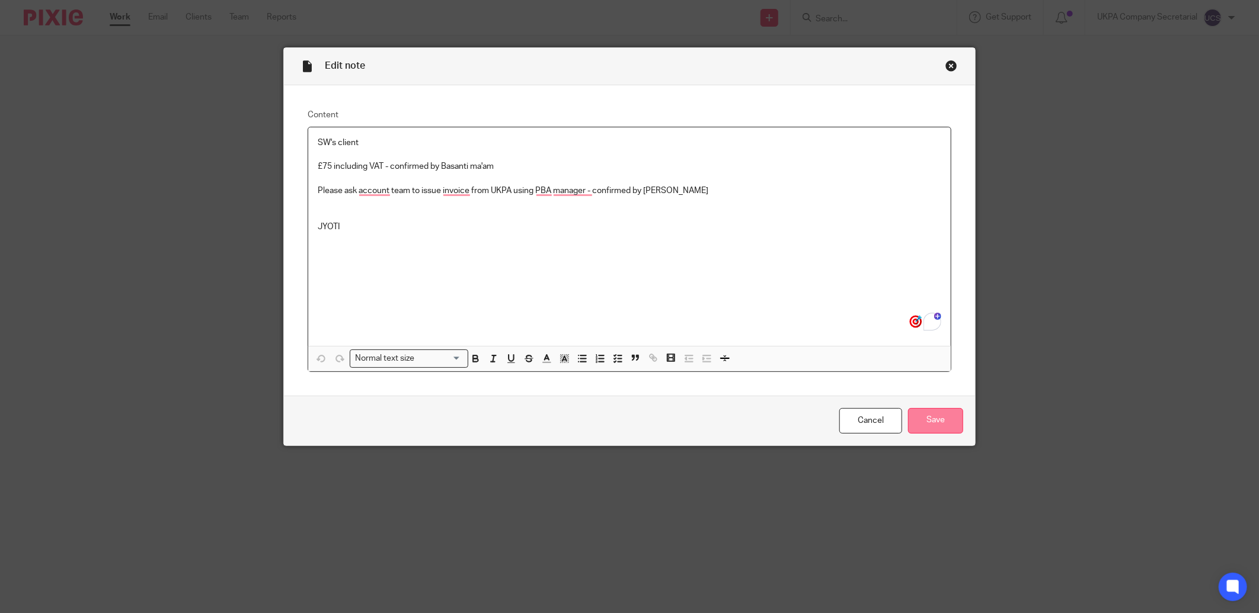
click at [943, 422] on input "Save" at bounding box center [935, 420] width 55 height 25
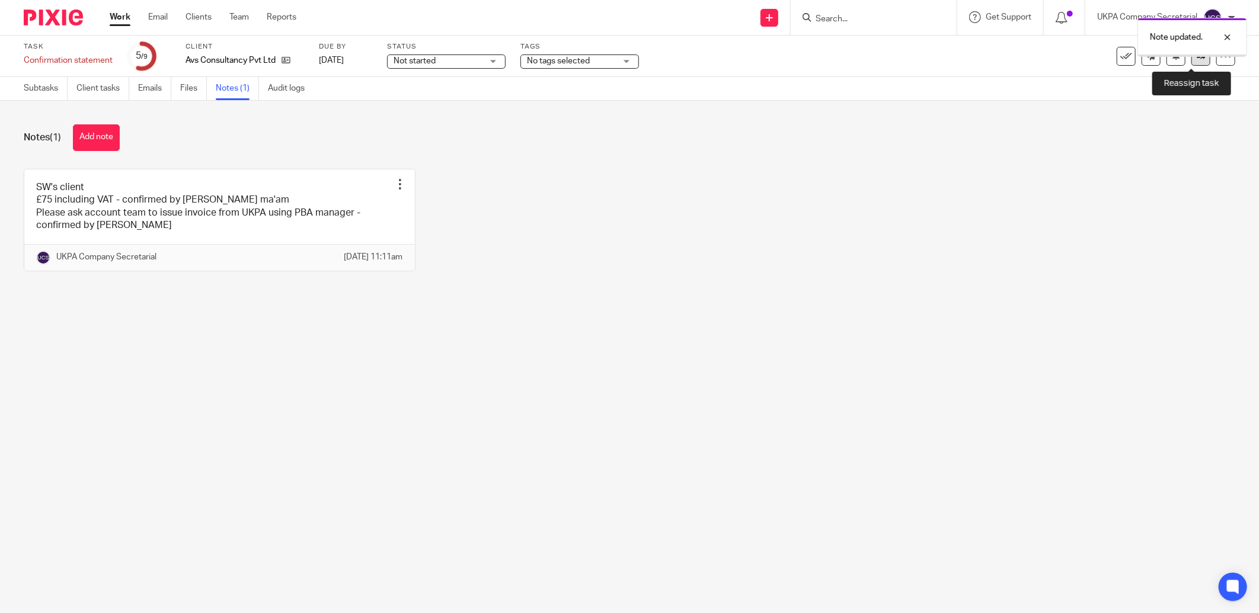
click at [1197, 57] on icon at bounding box center [1201, 56] width 9 height 9
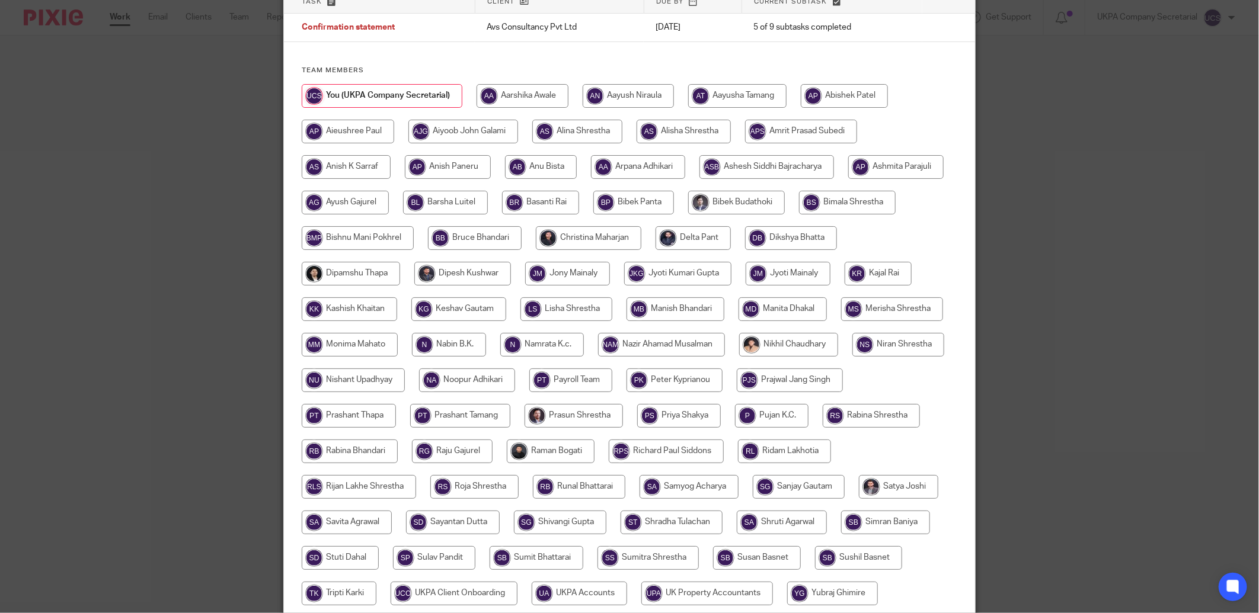
scroll to position [233, 0]
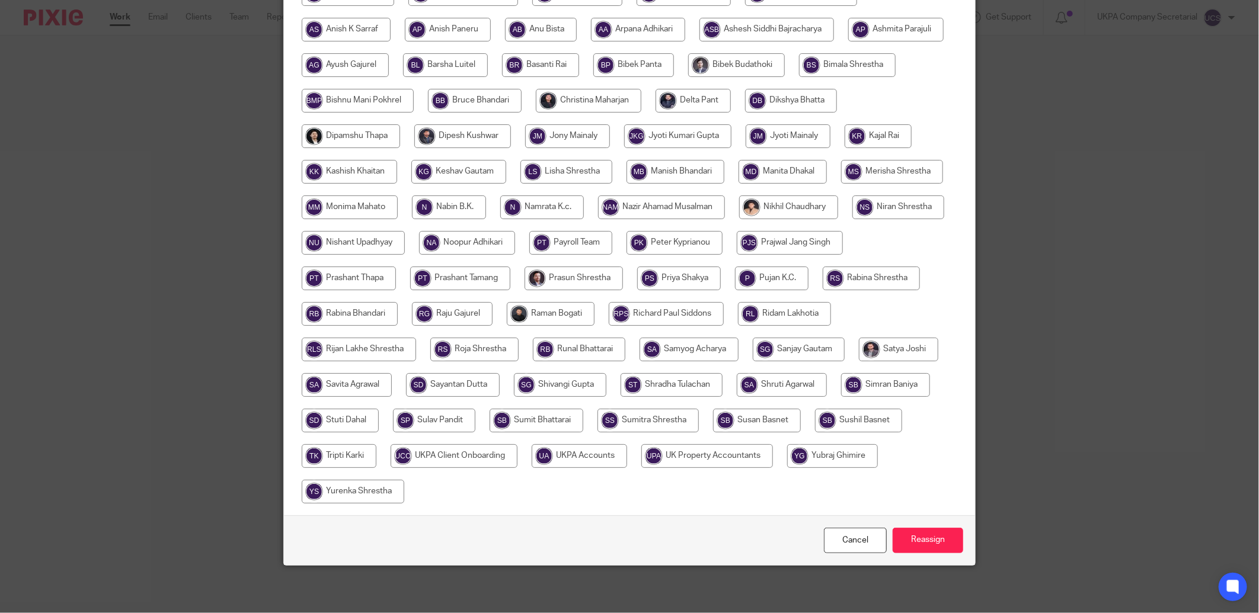
click at [627, 460] on input "radio" at bounding box center [579, 457] width 95 height 24
radio input "true"
click at [923, 543] on input "Reassign" at bounding box center [928, 540] width 71 height 25
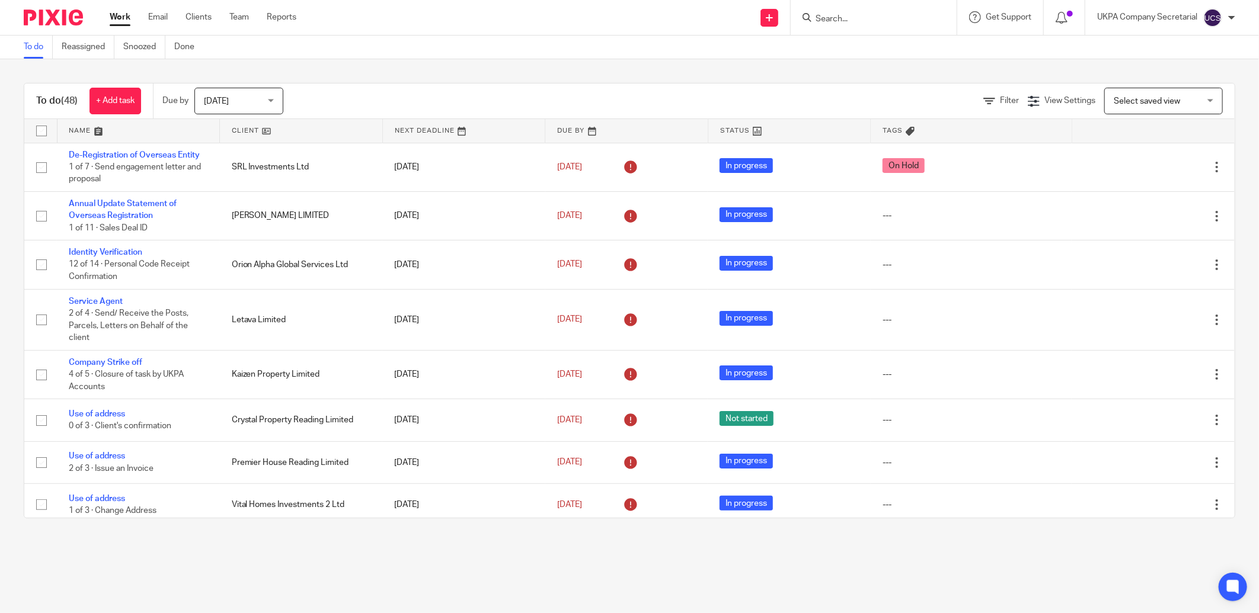
click at [235, 19] on link "Team" at bounding box center [239, 17] width 20 height 12
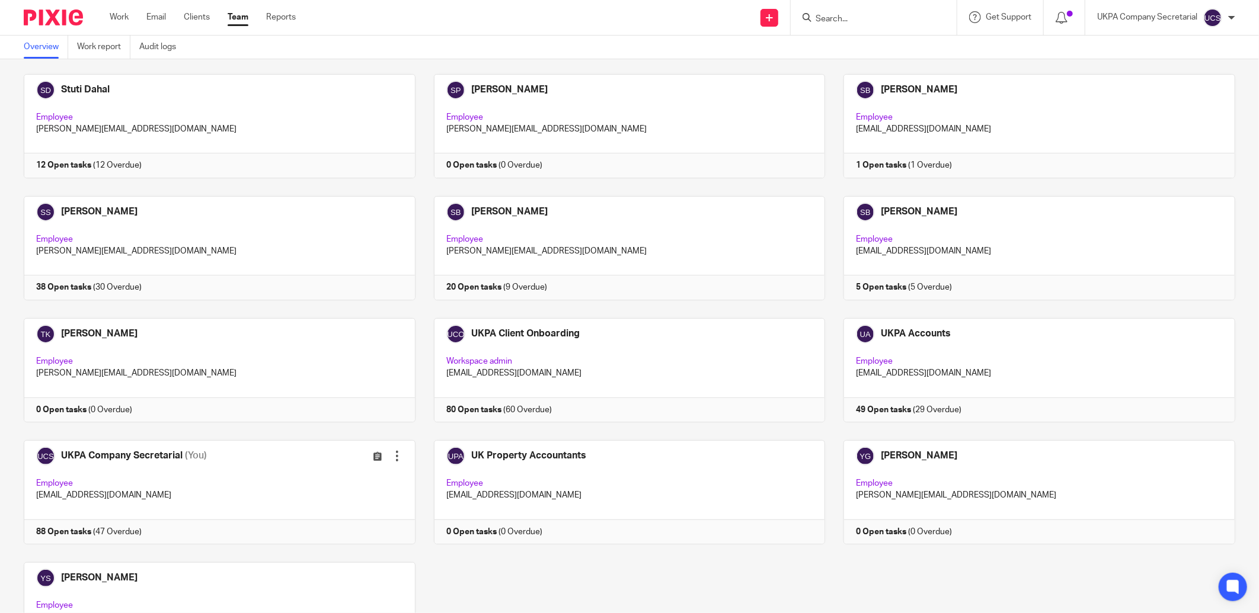
scroll to position [3086, 0]
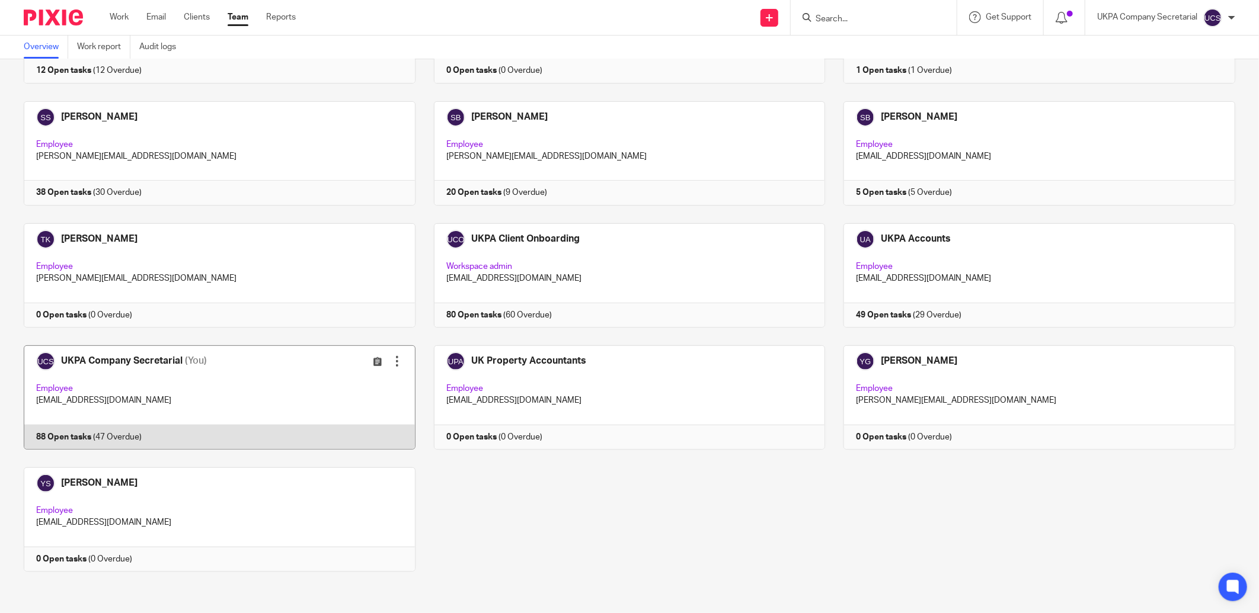
click at [184, 382] on link at bounding box center [210, 398] width 410 height 104
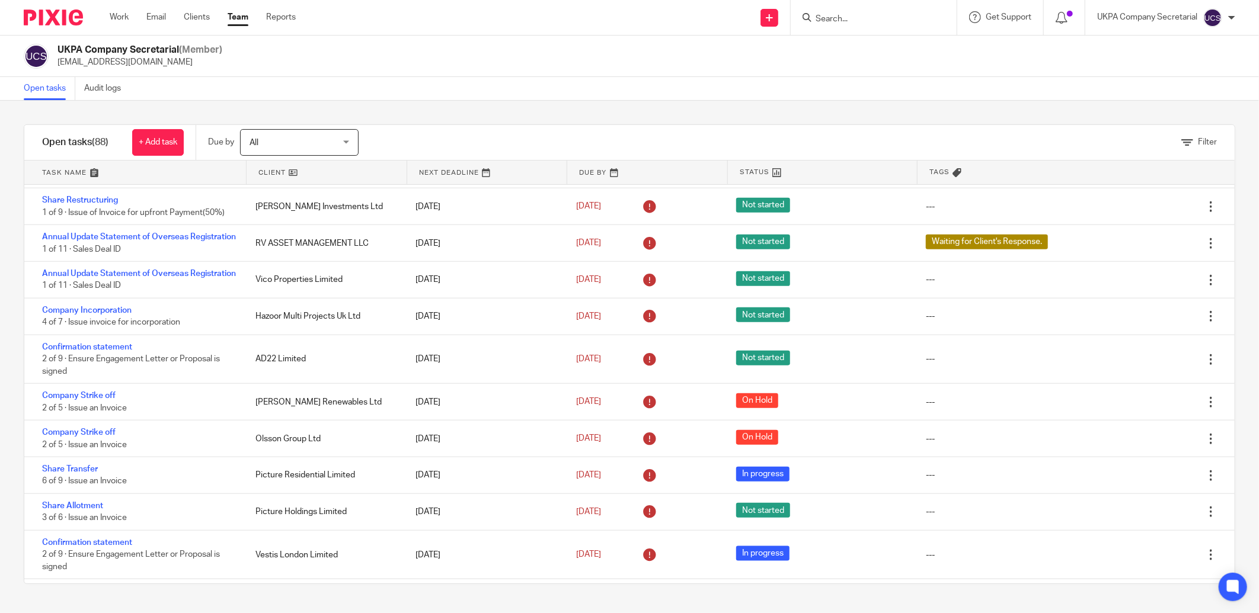
scroll to position [679, 0]
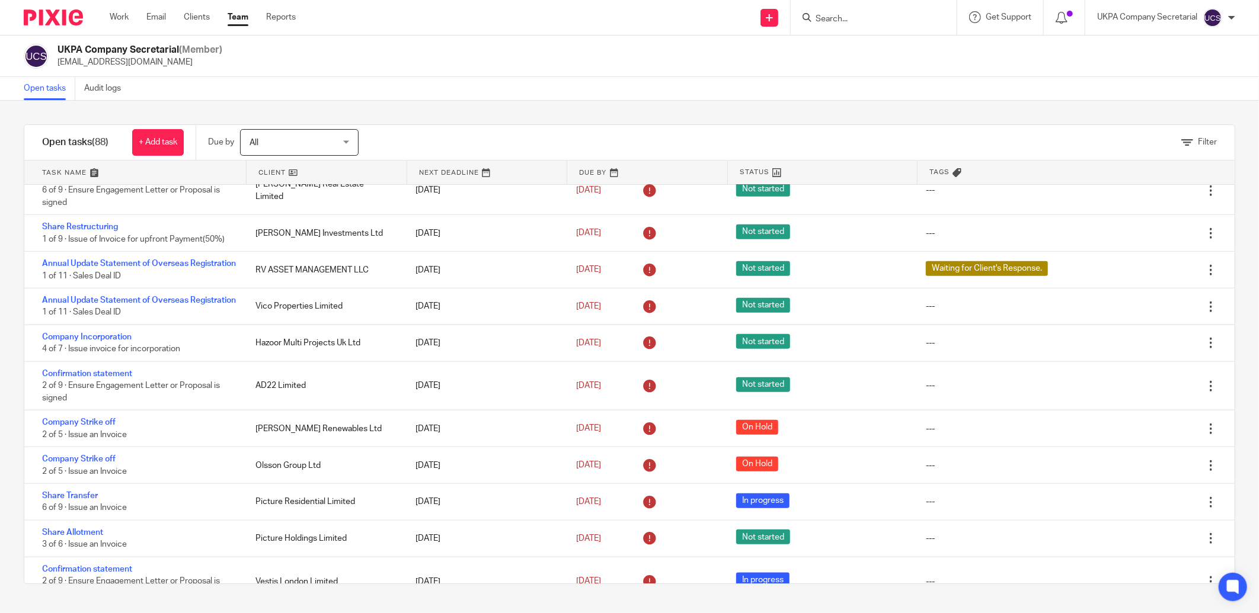
click at [57, 21] on img at bounding box center [53, 17] width 59 height 16
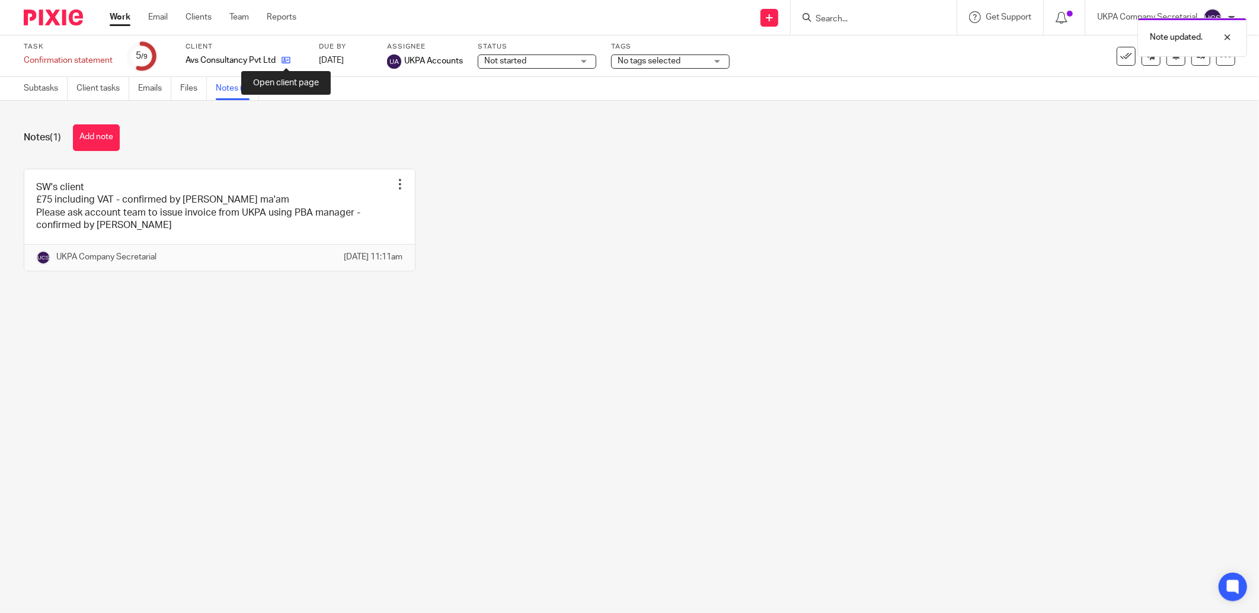
click at [287, 63] on icon at bounding box center [286, 60] width 9 height 9
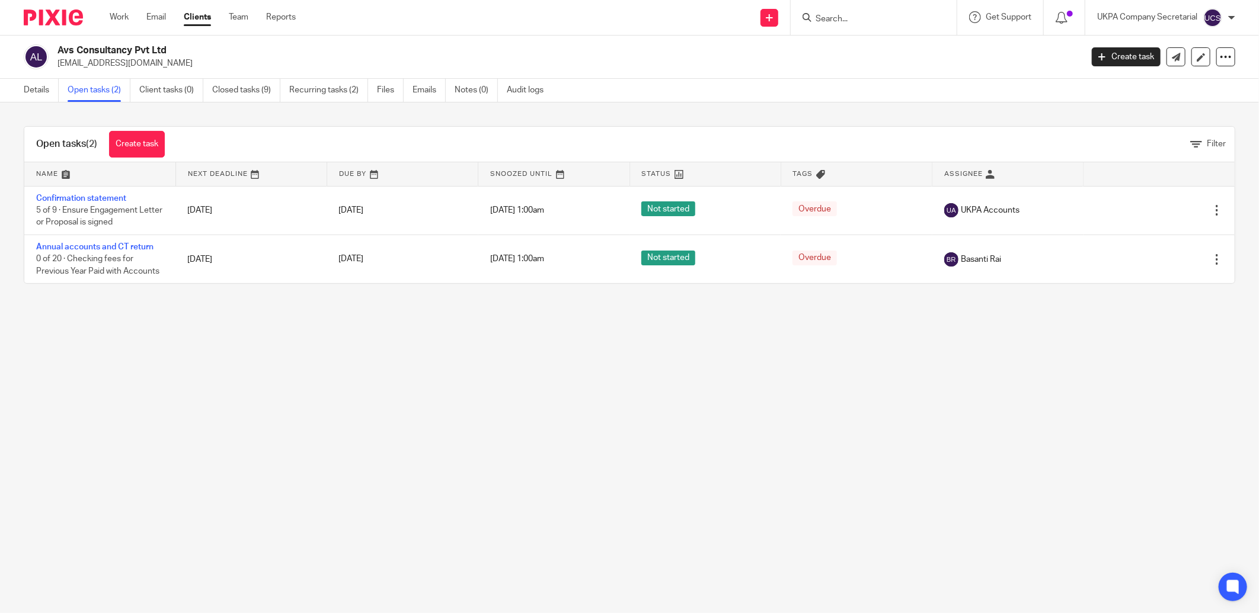
click at [834, 18] on input "Search" at bounding box center [867, 19] width 107 height 11
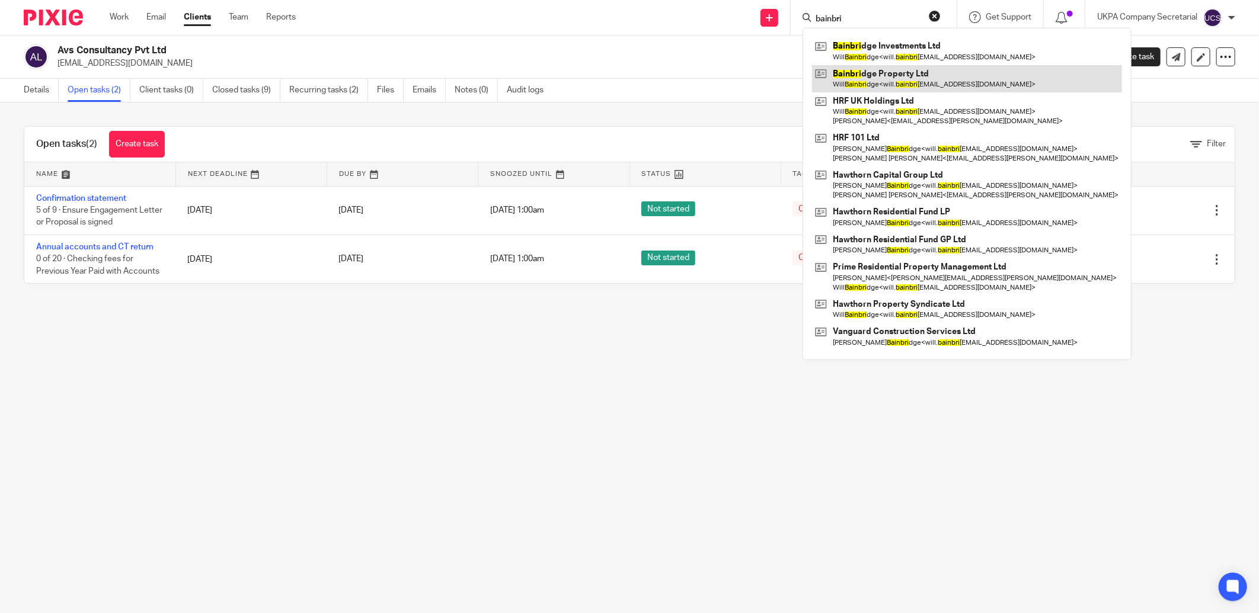
type input "bainbri"
click at [890, 81] on link at bounding box center [967, 78] width 310 height 27
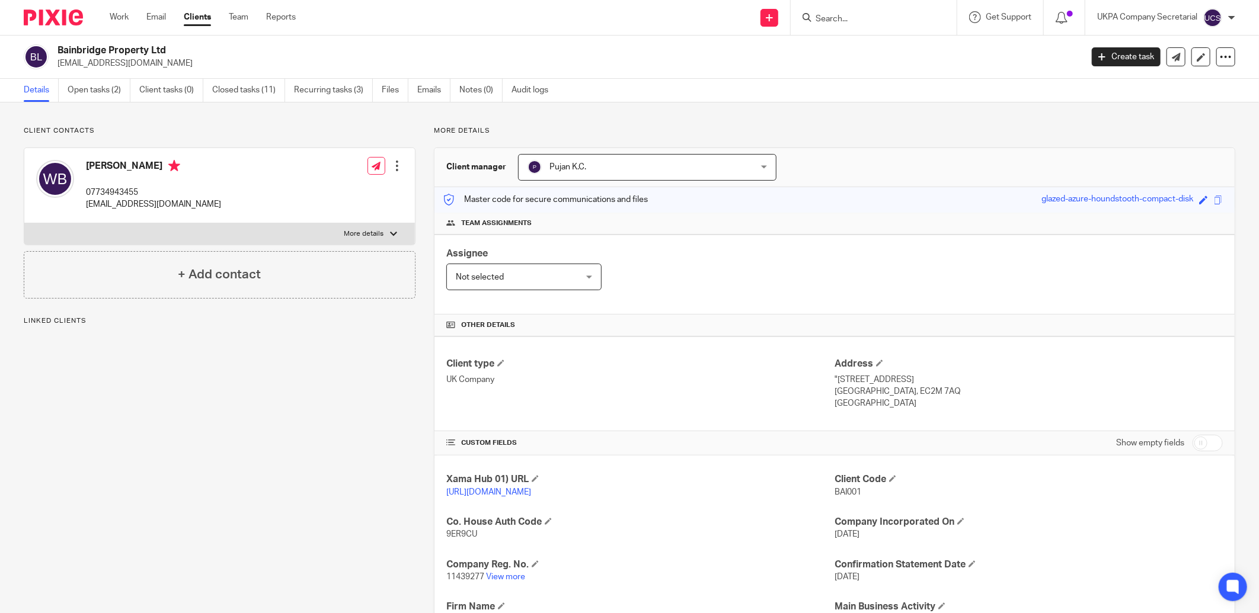
click at [512, 583] on p "11439277 View more" at bounding box center [640, 577] width 388 height 12
click at [510, 577] on link "View more" at bounding box center [505, 577] width 39 height 8
click at [103, 91] on link "Open tasks (2)" at bounding box center [99, 90] width 63 height 23
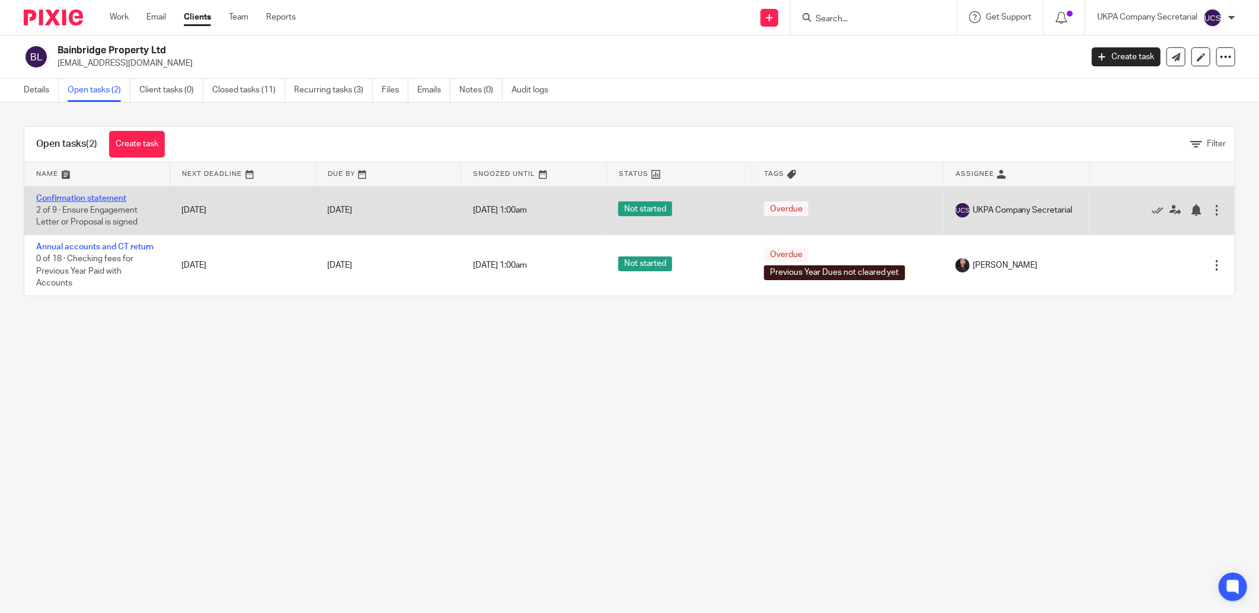
click at [58, 196] on link "Confirmation statement" at bounding box center [81, 198] width 90 height 8
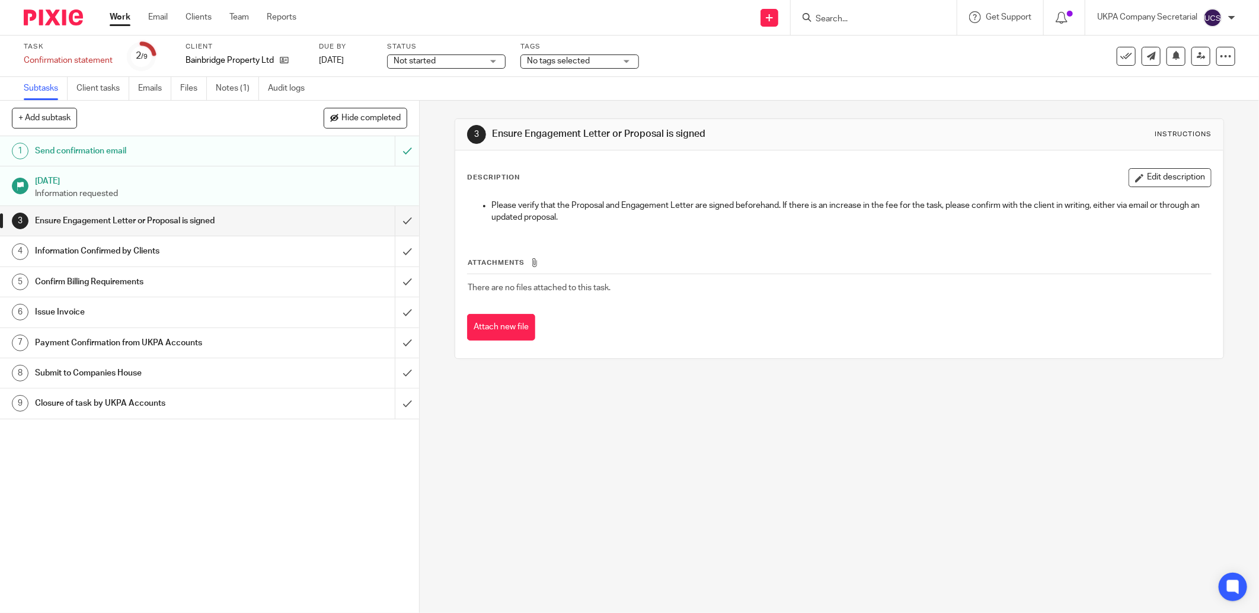
drag, startPoint x: 0, startPoint y: 0, endPoint x: 423, endPoint y: 57, distance: 426.4
click at [423, 57] on span "Not started" at bounding box center [415, 61] width 42 height 8
click at [429, 104] on span "In progress" at bounding box center [415, 104] width 41 height 8
click at [233, 88] on link "Notes (1)" at bounding box center [237, 88] width 43 height 23
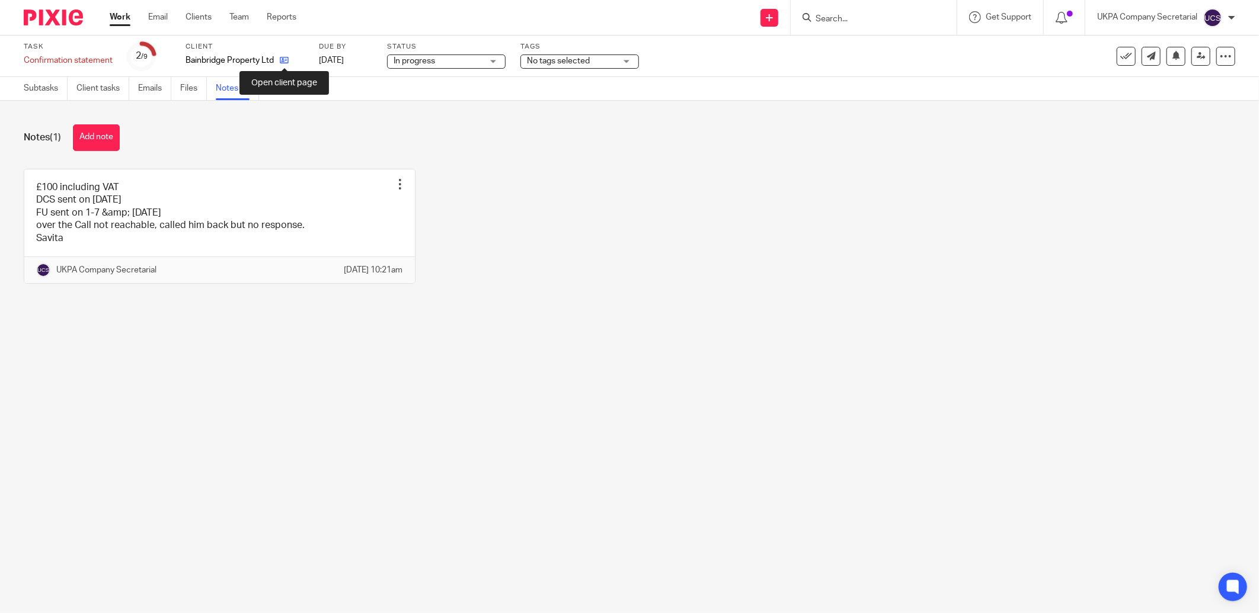
click at [284, 61] on icon at bounding box center [284, 60] width 9 height 9
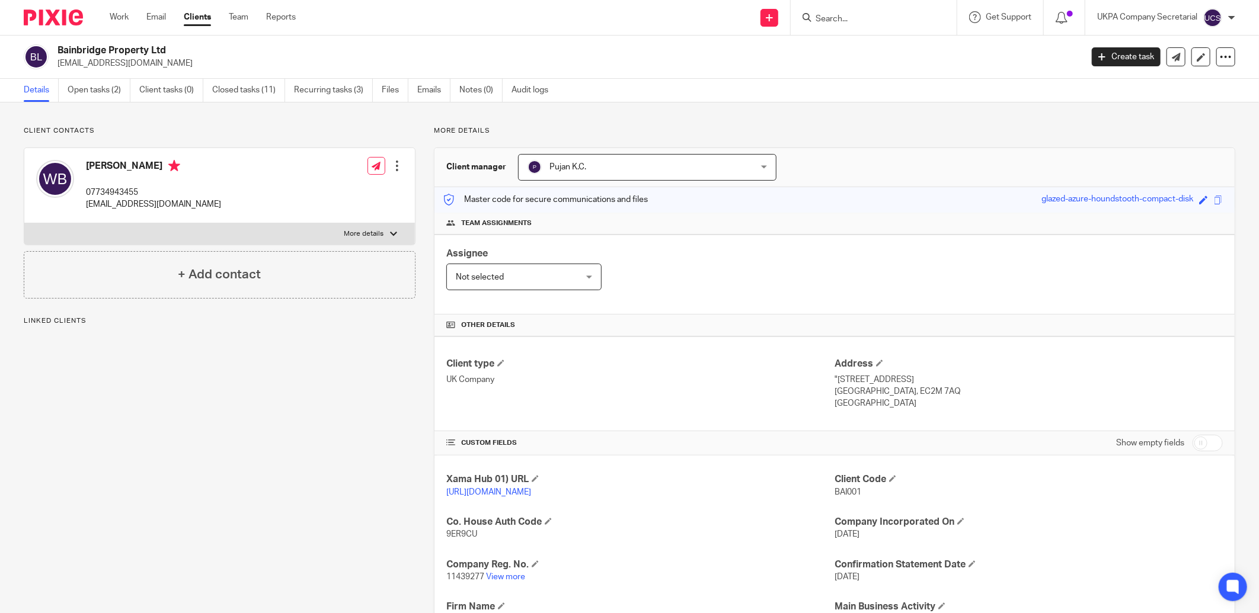
drag, startPoint x: 0, startPoint y: 0, endPoint x: 182, endPoint y: 49, distance: 188.5
click at [182, 49] on h2 "Bainbridge Property Ltd" at bounding box center [463, 50] width 813 height 12
copy h2 "Bainbridge Property Ltd"
drag, startPoint x: 741, startPoint y: 293, endPoint x: 708, endPoint y: 282, distance: 35.2
click at [741, 293] on div "Assignee Not selected Not selected Not selected [PERSON_NAME] [PERSON_NAME] [PE…" at bounding box center [834, 275] width 800 height 80
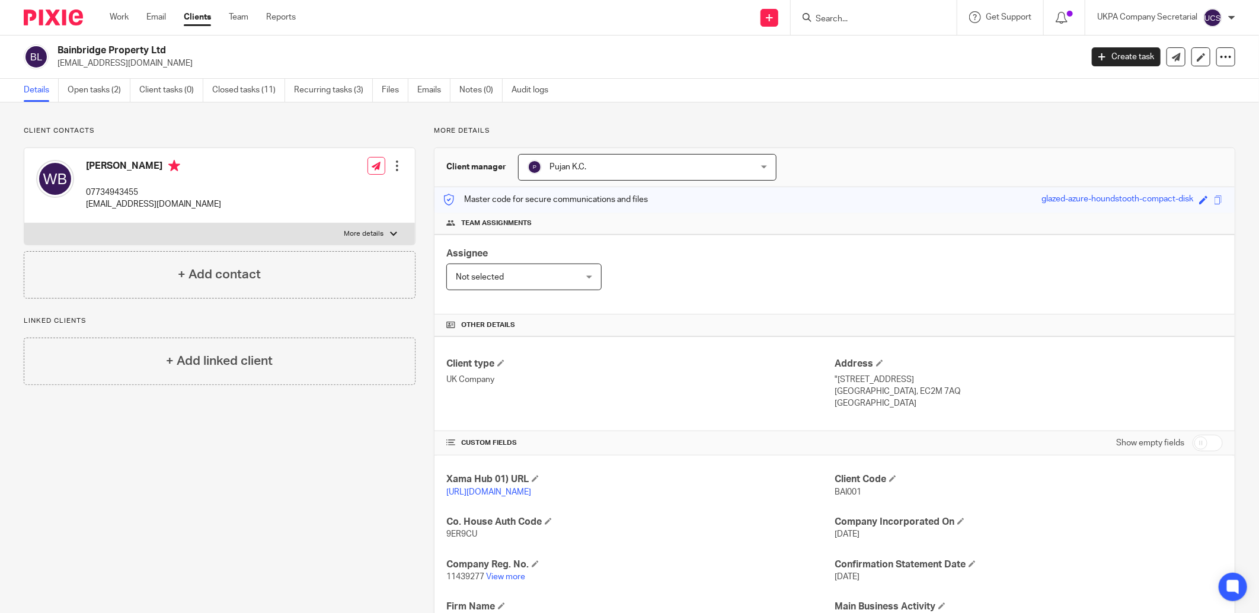
click at [832, 20] on input "Search" at bounding box center [867, 19] width 107 height 11
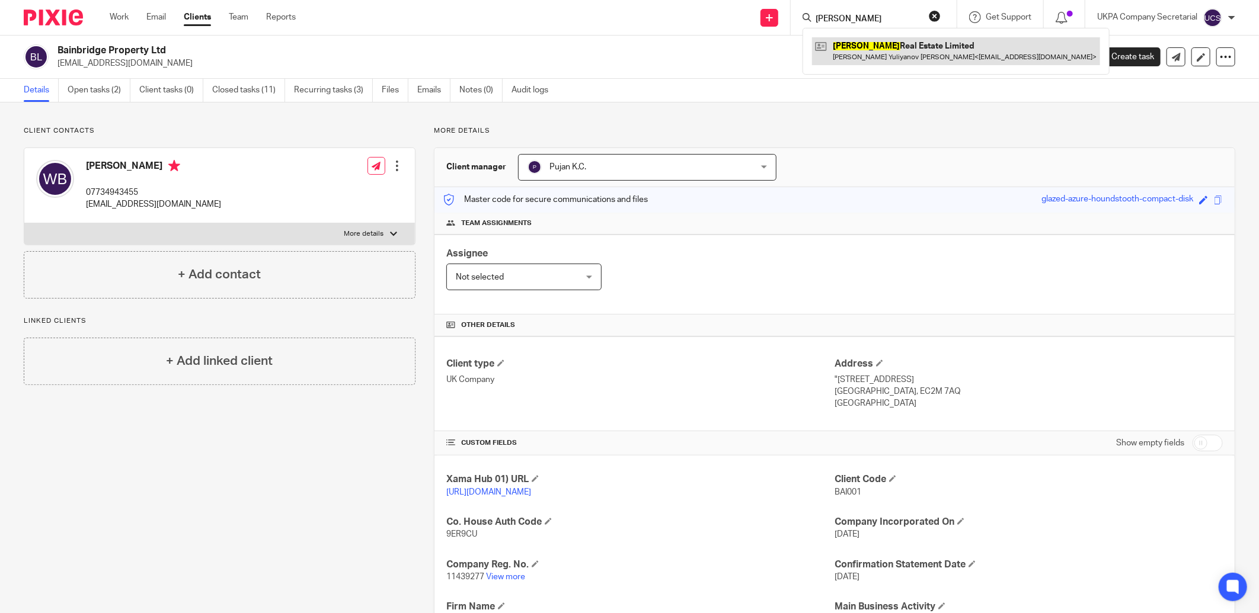
type input "[PERSON_NAME]"
click at [880, 40] on link at bounding box center [956, 50] width 288 height 27
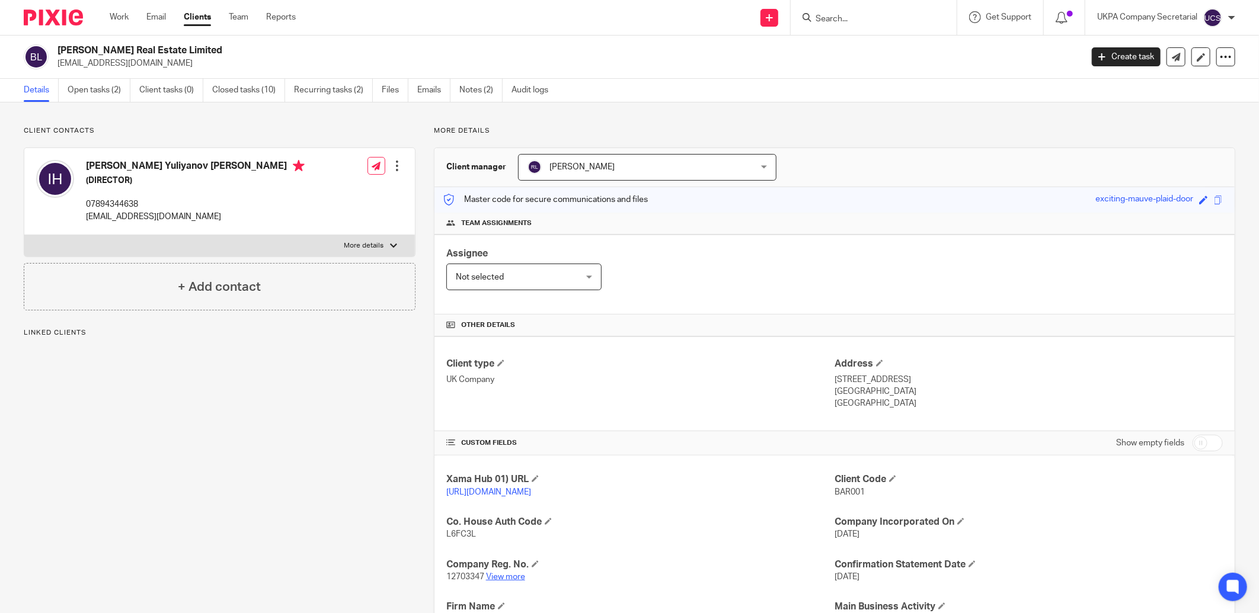
click at [504, 578] on link "View more" at bounding box center [505, 577] width 39 height 8
click at [97, 86] on link "Open tasks (2)" at bounding box center [99, 90] width 63 height 23
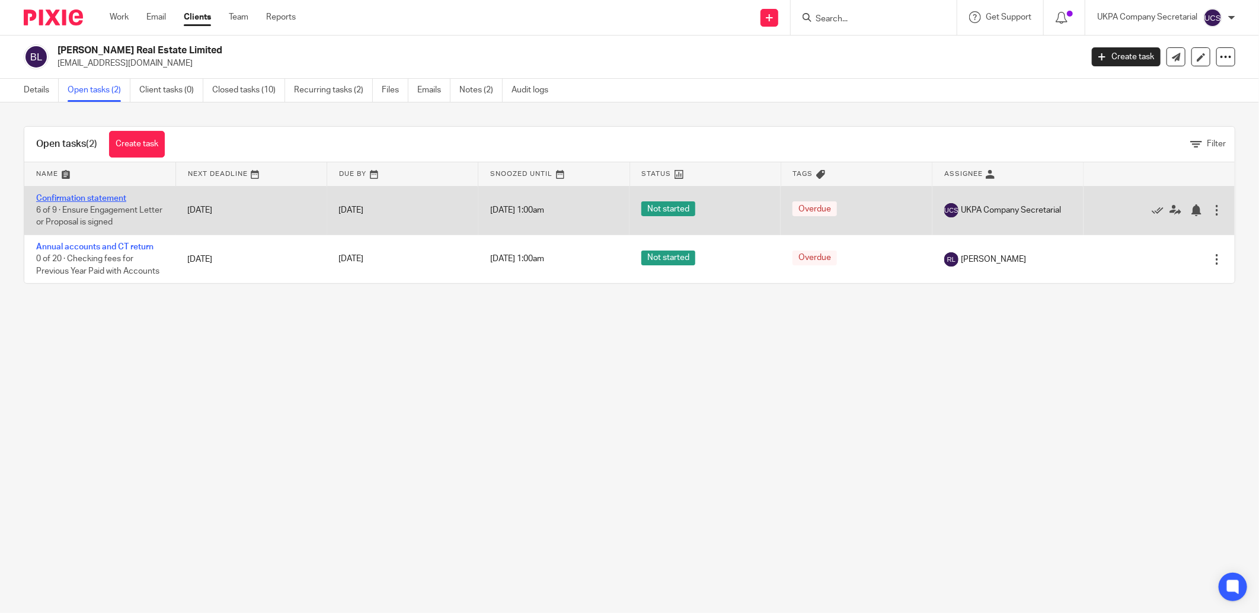
click at [81, 199] on link "Confirmation statement" at bounding box center [81, 198] width 90 height 8
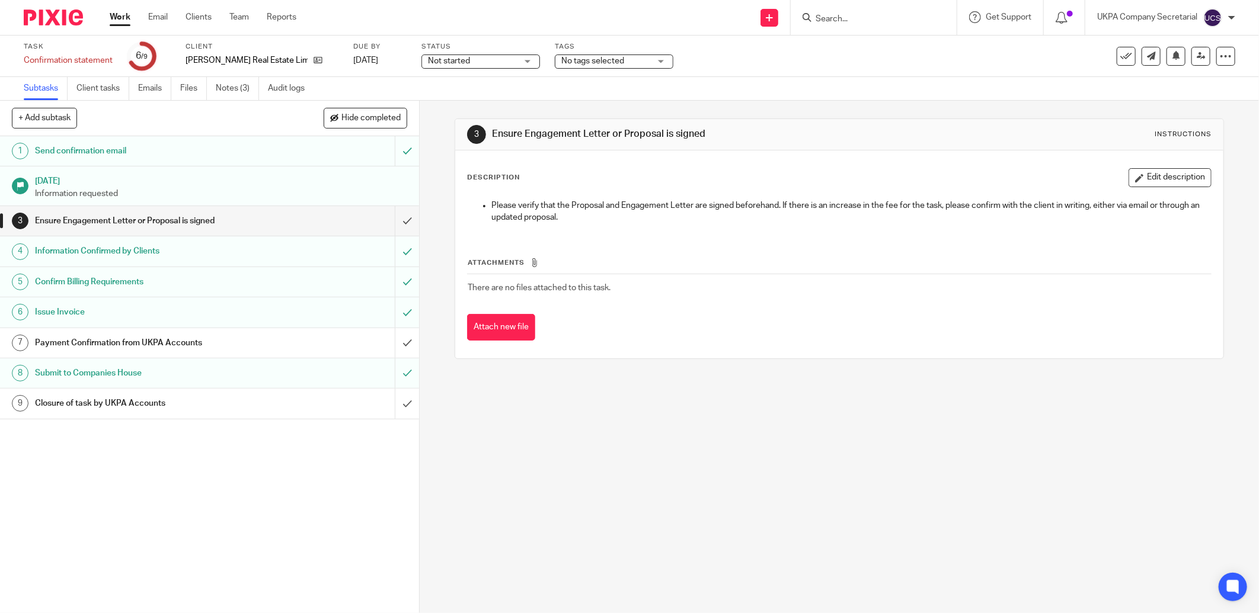
click at [428, 57] on span "Not started" at bounding box center [449, 61] width 42 height 8
click at [426, 108] on span "In progress" at bounding box center [415, 104] width 41 height 8
click at [226, 87] on link "Notes (3)" at bounding box center [237, 88] width 43 height 23
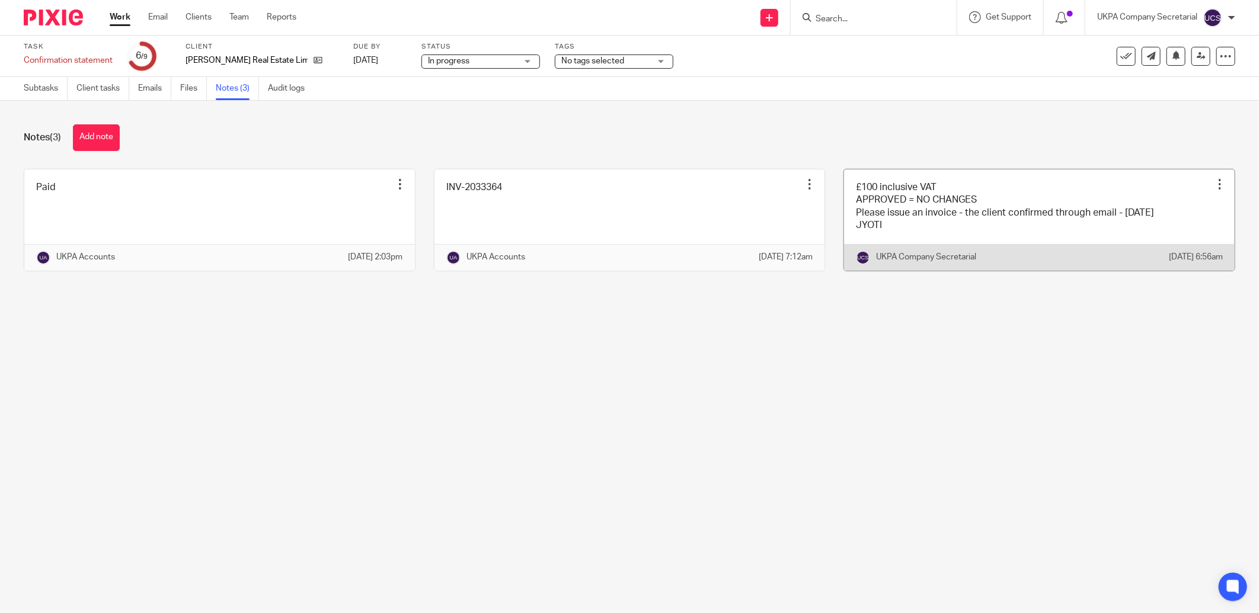
click at [934, 213] on link at bounding box center [1039, 220] width 391 height 101
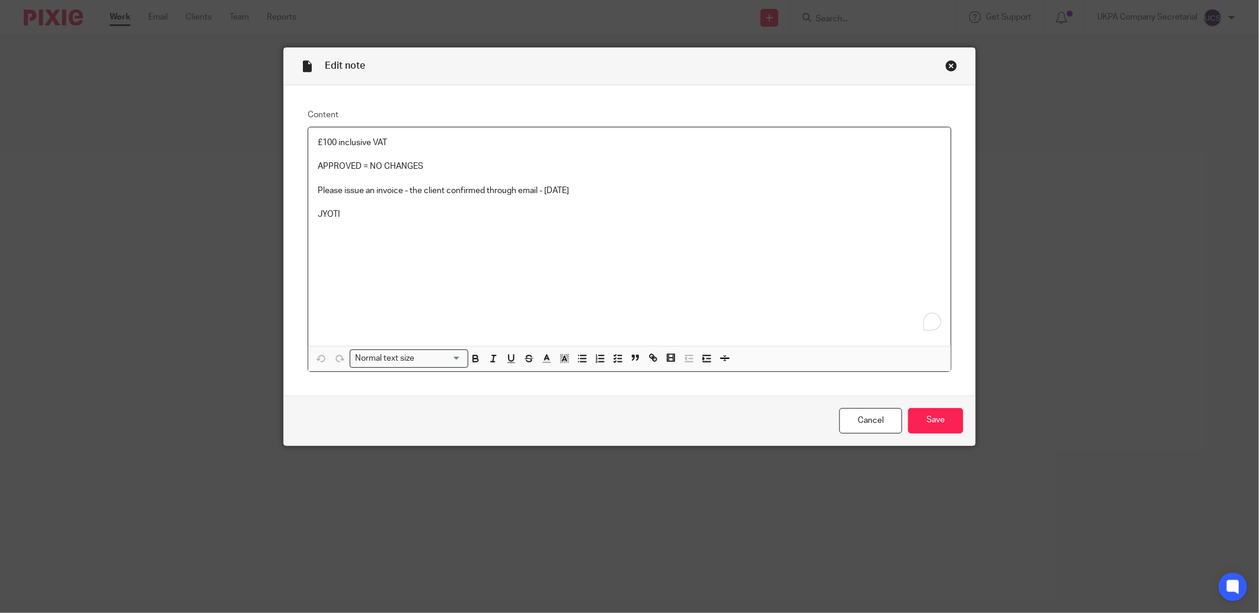
click at [626, 191] on p "Please issue an invoice - the client confirmed through email - [DATE]" at bounding box center [630, 191] width 624 height 12
click at [938, 418] on input "Save" at bounding box center [935, 420] width 55 height 25
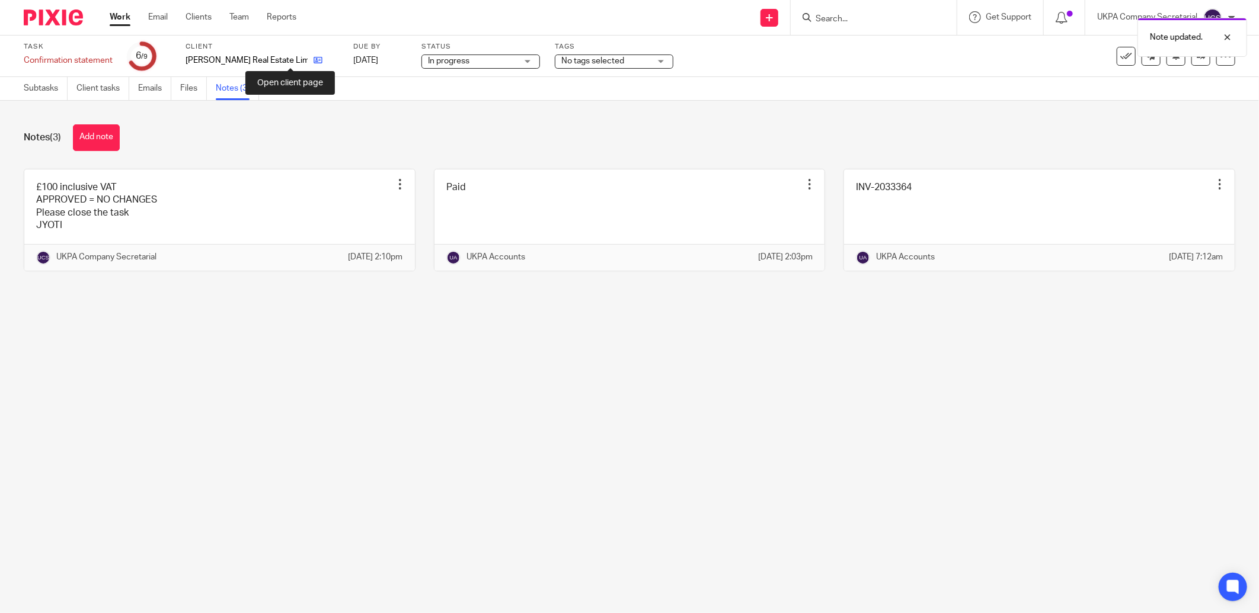
click at [314, 61] on icon at bounding box center [318, 60] width 9 height 9
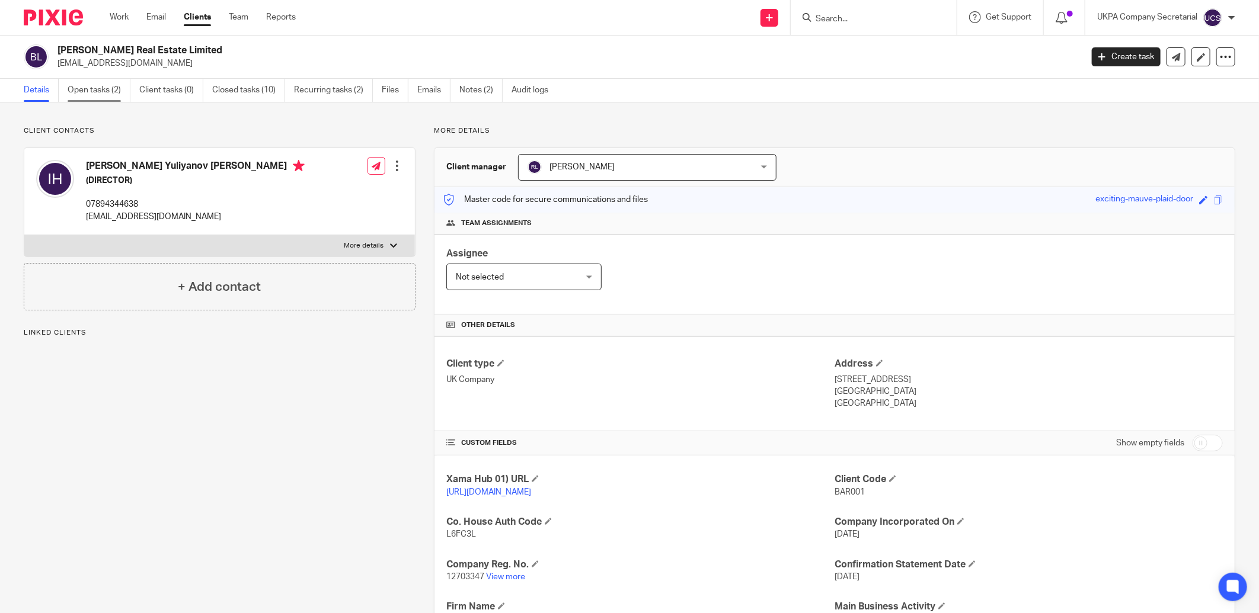
click at [104, 89] on link "Open tasks (2)" at bounding box center [99, 90] width 63 height 23
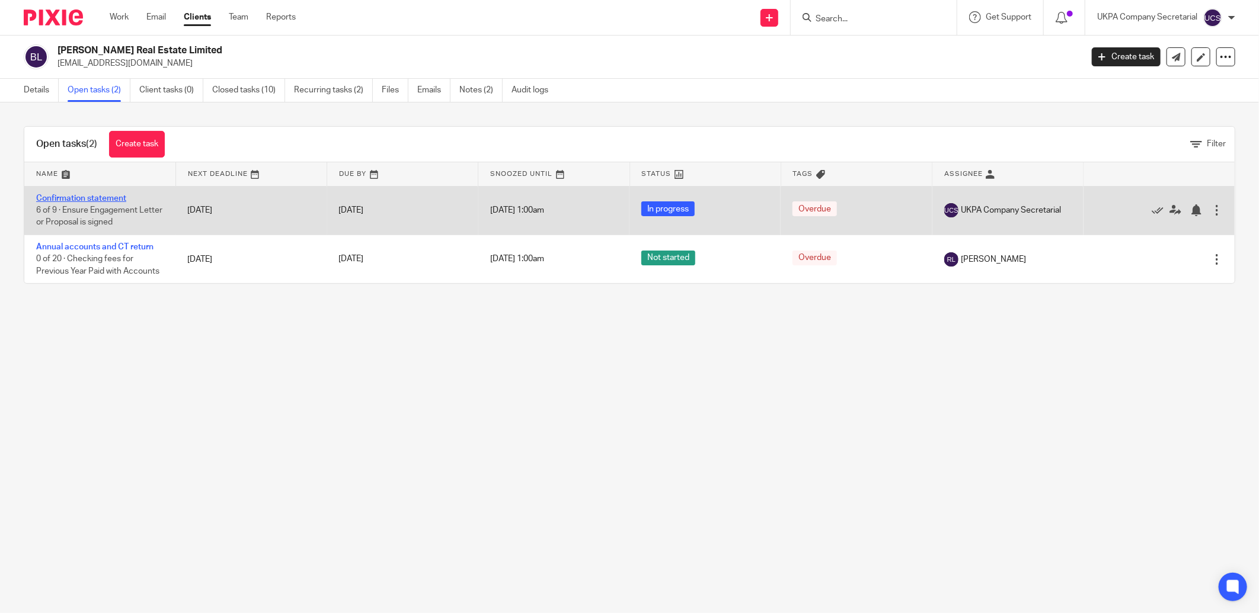
click at [85, 197] on link "Confirmation statement" at bounding box center [81, 198] width 90 height 8
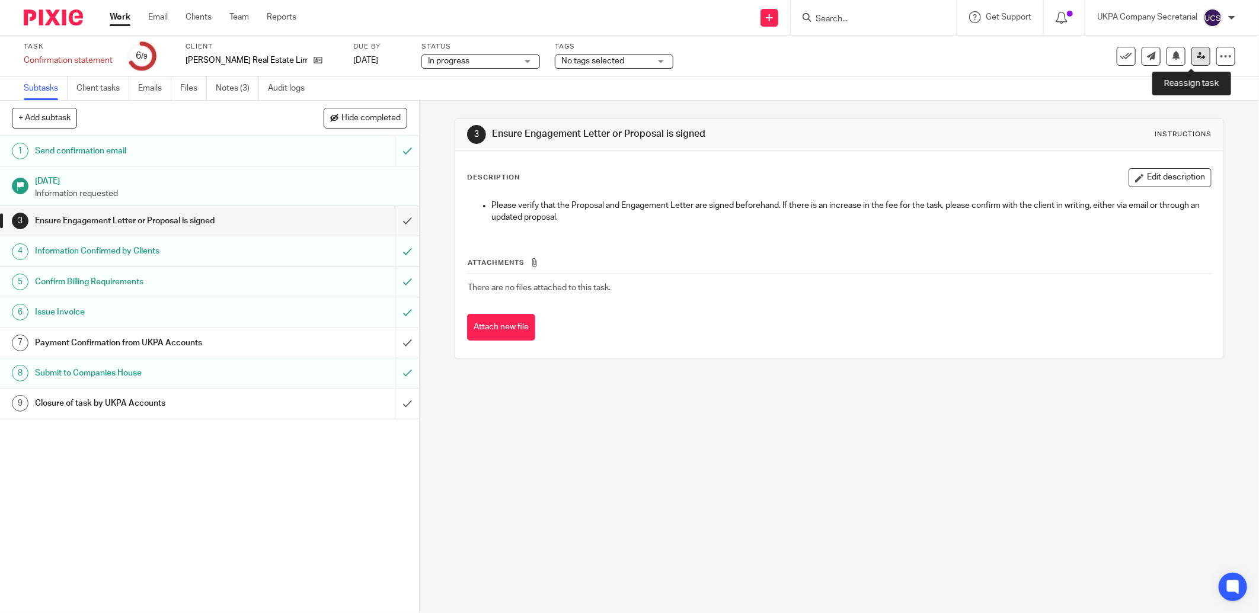
click at [1200, 53] on link at bounding box center [1200, 56] width 19 height 19
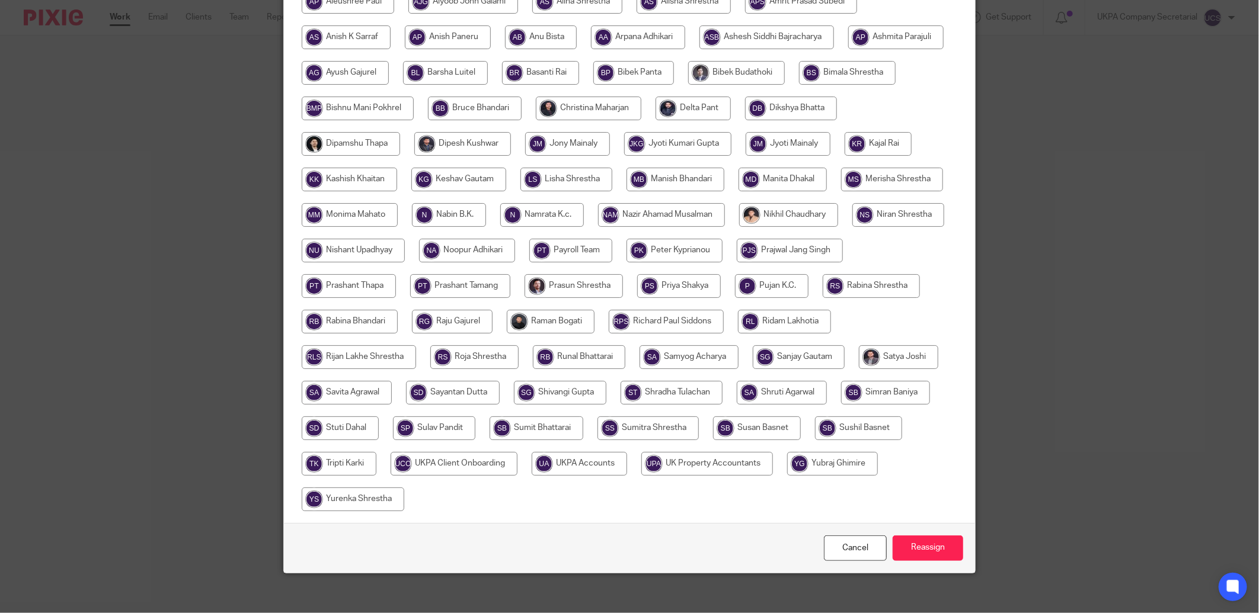
scroll to position [233, 0]
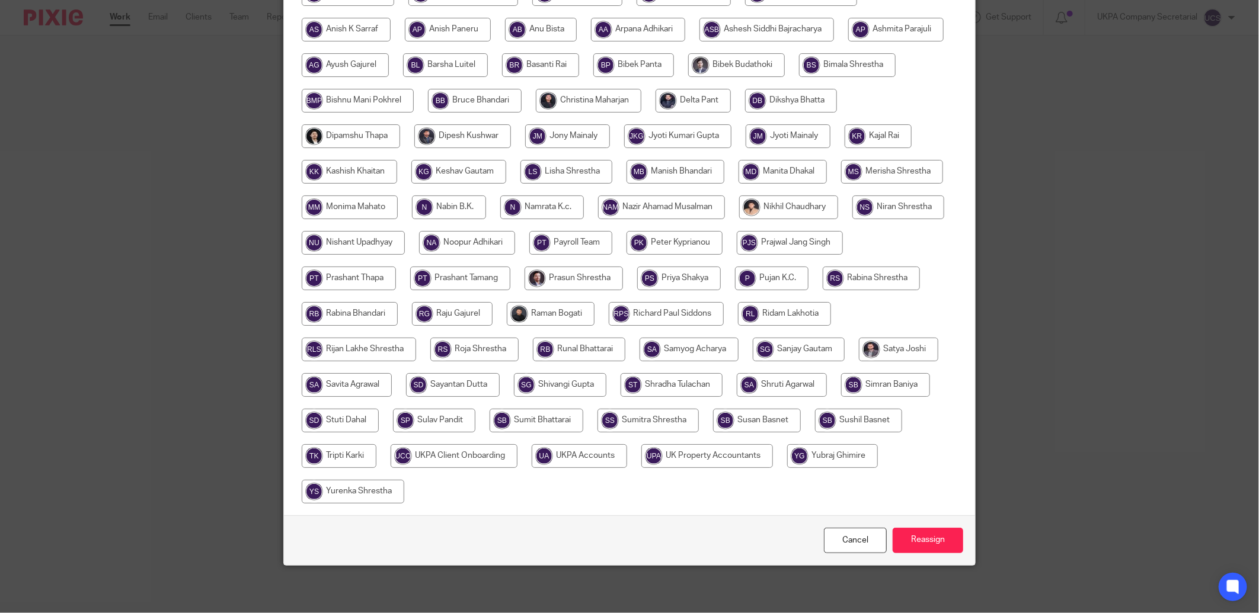
click at [627, 462] on input "radio" at bounding box center [579, 457] width 95 height 24
radio input "true"
click at [916, 543] on input "Reassign" at bounding box center [928, 540] width 71 height 25
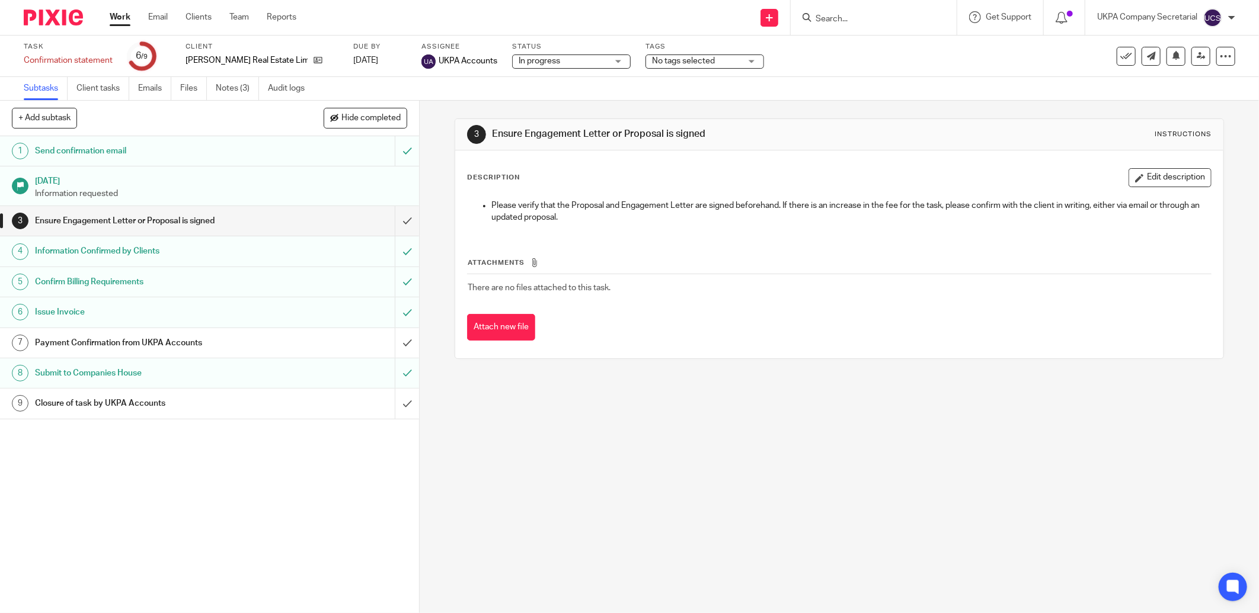
click at [839, 18] on input "Search" at bounding box center [867, 19] width 107 height 11
type input "ad22"
click at [849, 46] on link at bounding box center [912, 50] width 200 height 27
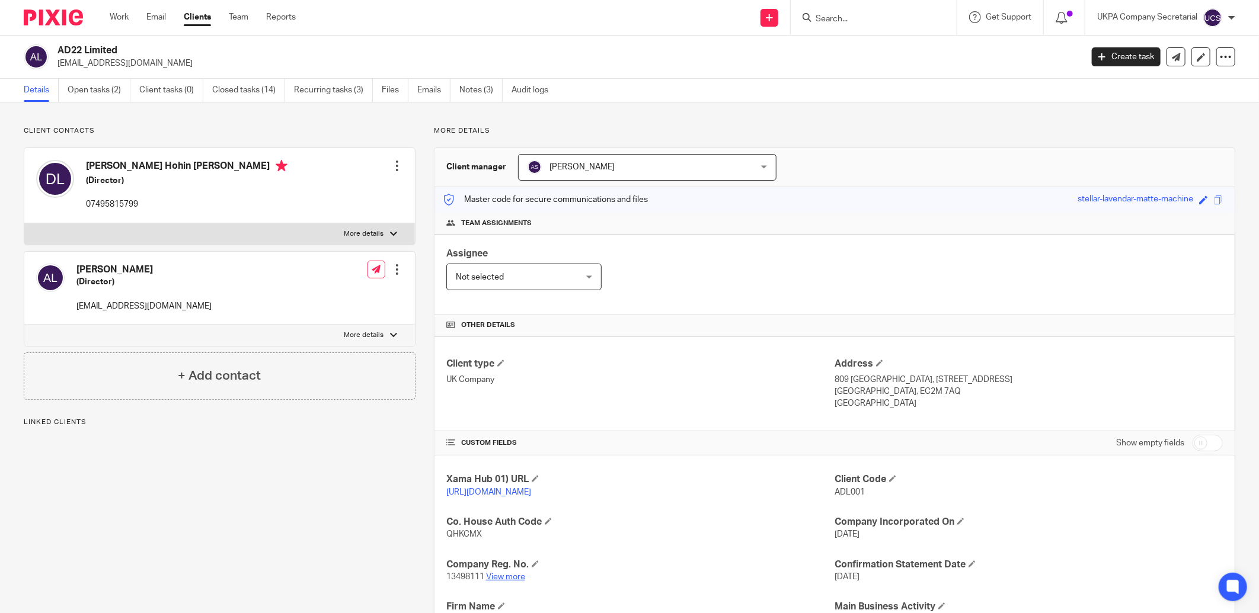
click at [508, 578] on link "View more" at bounding box center [505, 577] width 39 height 8
click at [92, 92] on link "Open tasks (2)" at bounding box center [99, 90] width 63 height 23
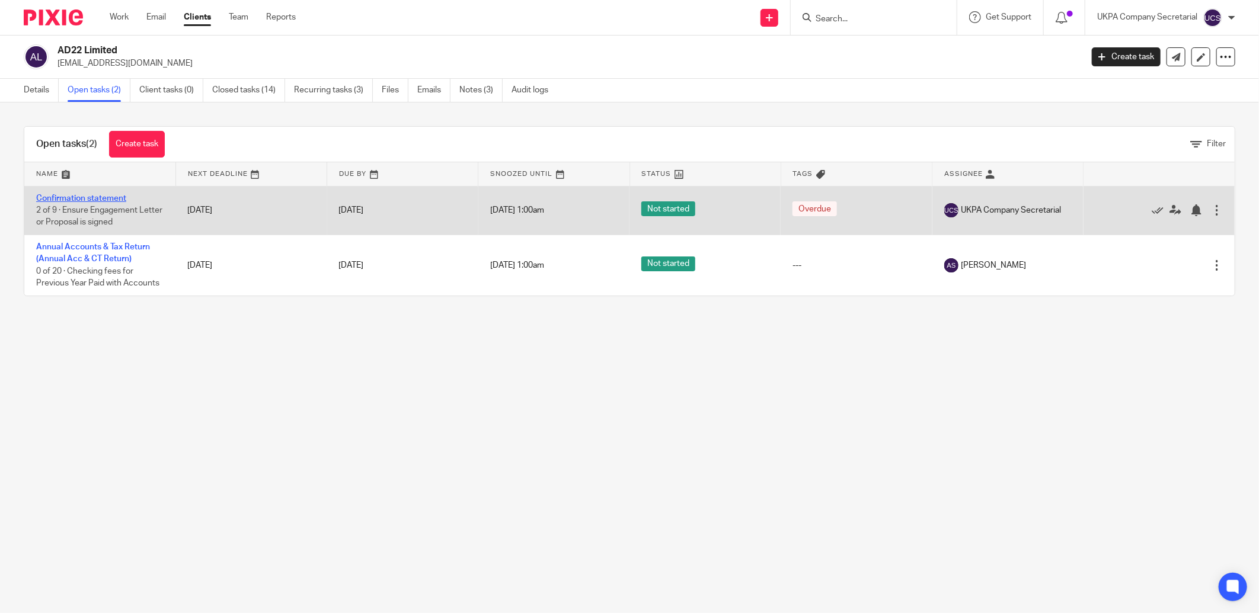
click at [85, 199] on link "Confirmation statement" at bounding box center [81, 198] width 90 height 8
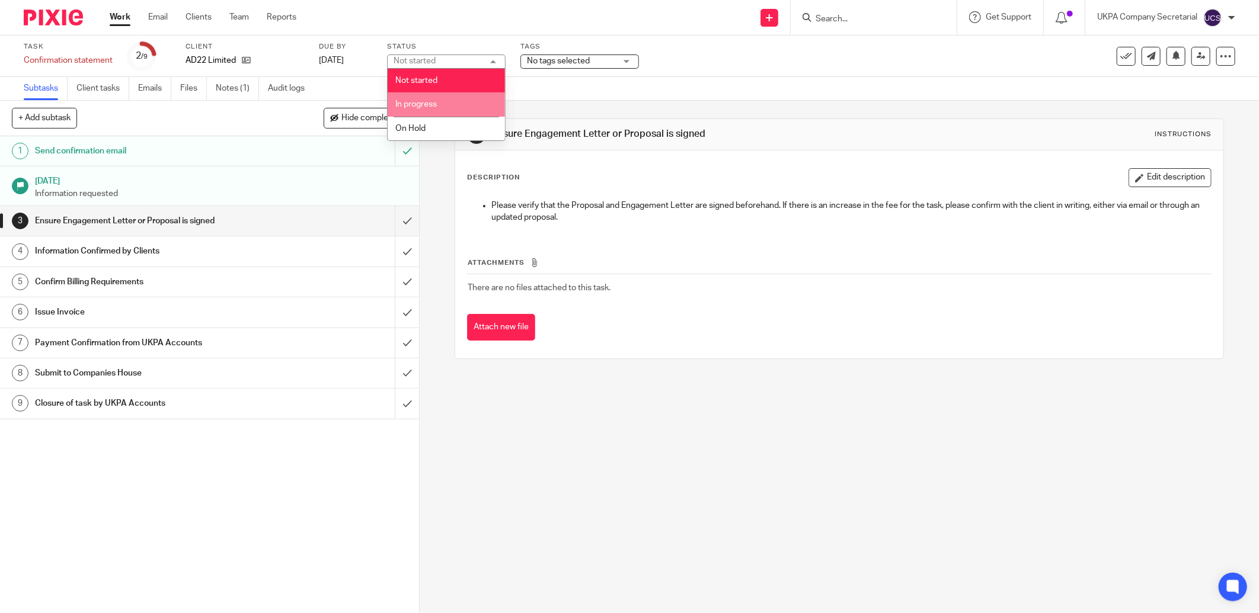
click at [428, 103] on span "In progress" at bounding box center [415, 104] width 41 height 8
click at [220, 87] on link "Notes (1)" at bounding box center [237, 88] width 43 height 23
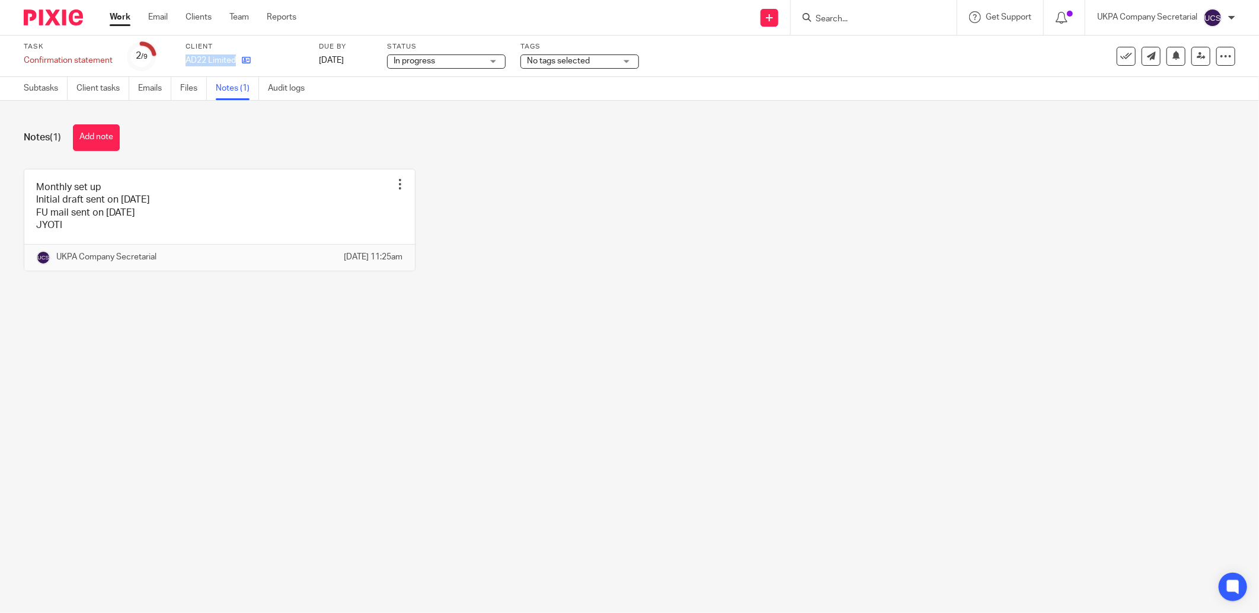
drag, startPoint x: 180, startPoint y: 58, endPoint x: 238, endPoint y: 60, distance: 58.1
click at [238, 60] on div "Task Confirmation statement Save Confirmation statement 2 /9 Client AD22 Limite…" at bounding box center [528, 56] width 1009 height 28
copy div "AD22 Limited"
click at [127, 226] on link at bounding box center [219, 220] width 391 height 101
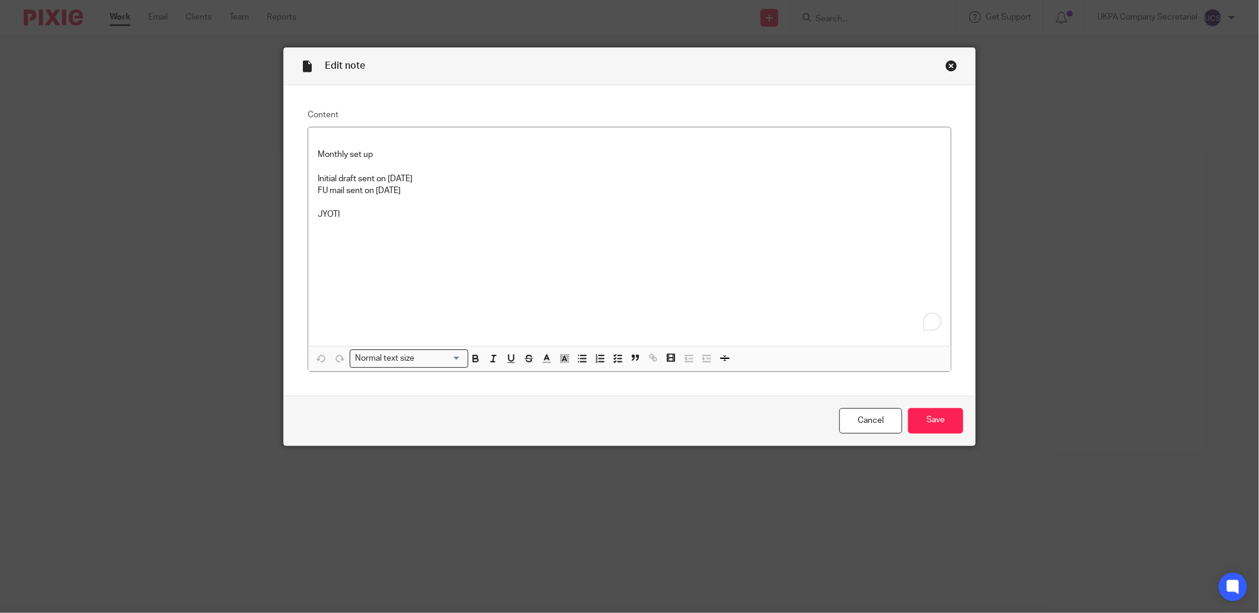
click at [365, 211] on p "JYOTI" at bounding box center [630, 215] width 624 height 12
click at [590, 198] on p "To enrich screen reader interactions, please activate Accessibility in Grammarl…" at bounding box center [630, 203] width 624 height 12
drag, startPoint x: 306, startPoint y: 179, endPoint x: 443, endPoint y: 183, distance: 137.6
click at [441, 191] on div "Monthly set up Initial draft sent on [DATE] FU mail sent on [DATE] JYOTI" at bounding box center [629, 236] width 642 height 219
click at [928, 417] on input "Save" at bounding box center [935, 420] width 55 height 25
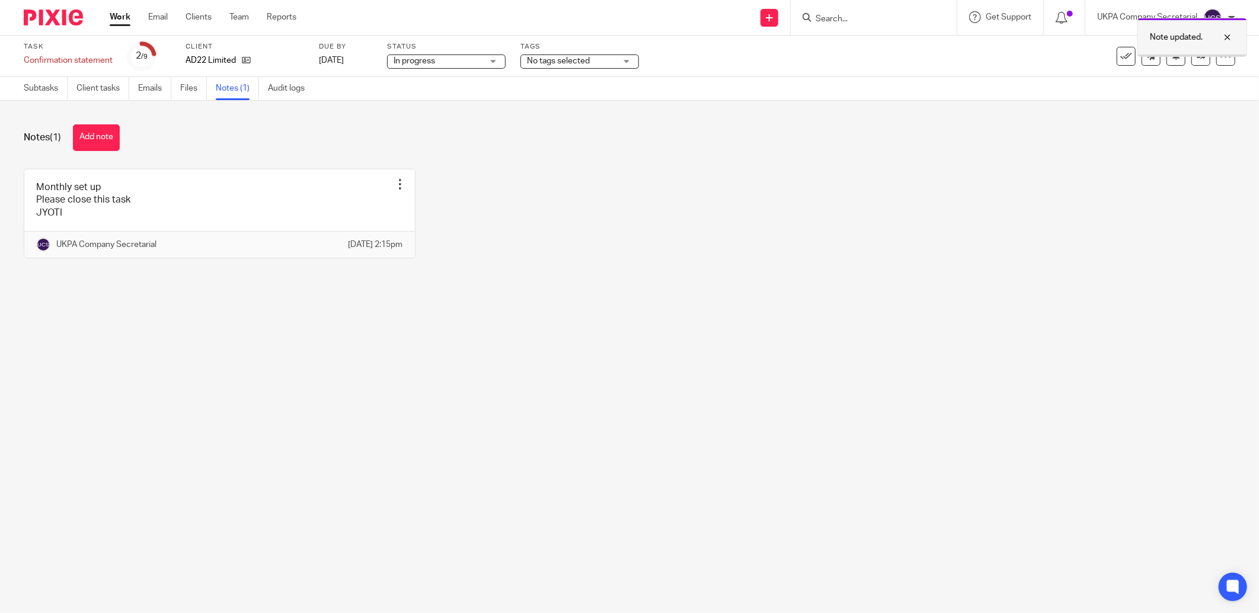
click at [1229, 31] on div at bounding box center [1219, 37] width 32 height 14
click at [1197, 56] on icon at bounding box center [1201, 56] width 9 height 9
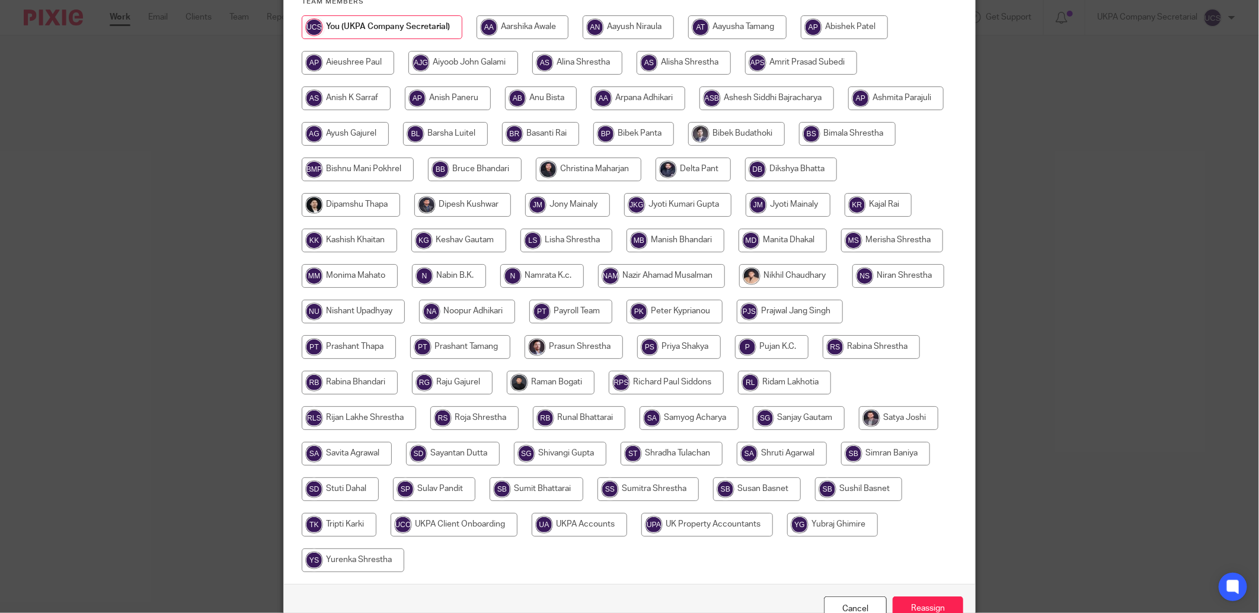
scroll to position [233, 0]
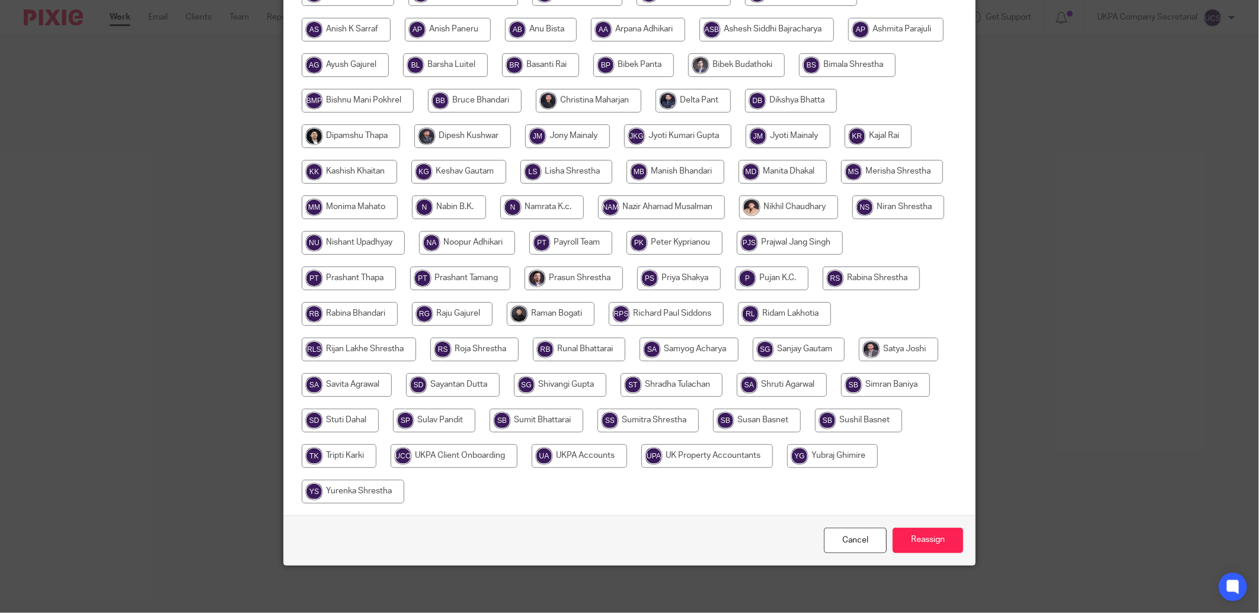
click at [627, 453] on input "radio" at bounding box center [579, 457] width 95 height 24
radio input "true"
click at [942, 542] on input "Reassign" at bounding box center [928, 540] width 71 height 25
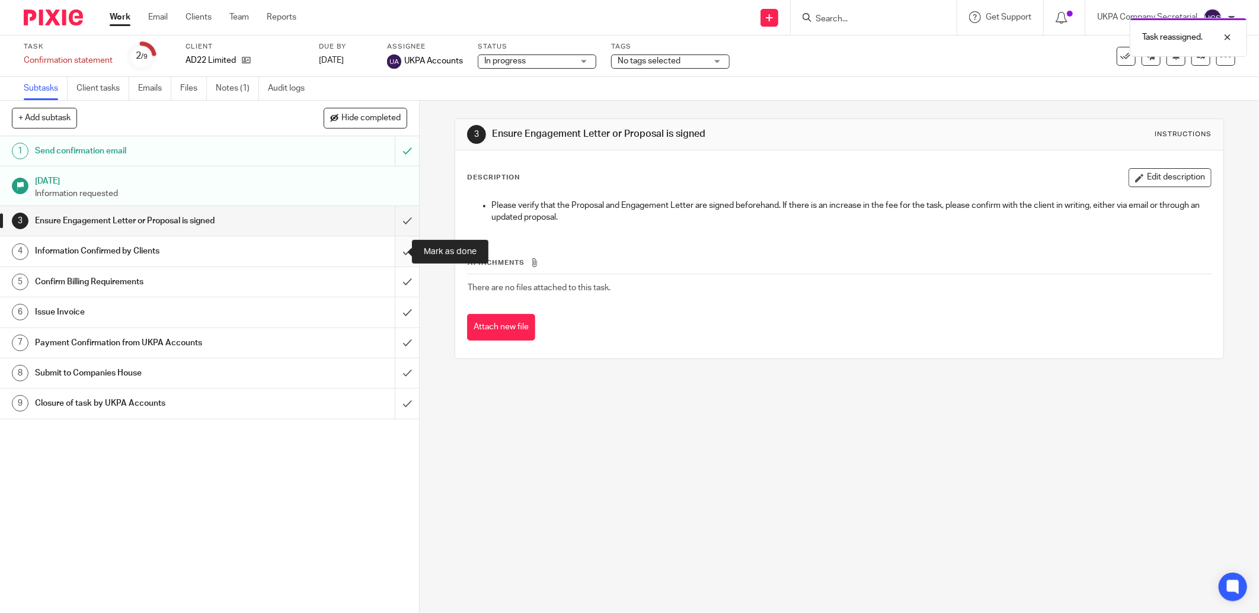
click at [398, 252] on input "submit" at bounding box center [209, 251] width 419 height 30
click at [395, 284] on input "submit" at bounding box center [209, 282] width 419 height 30
click at [393, 376] on input "submit" at bounding box center [209, 374] width 419 height 30
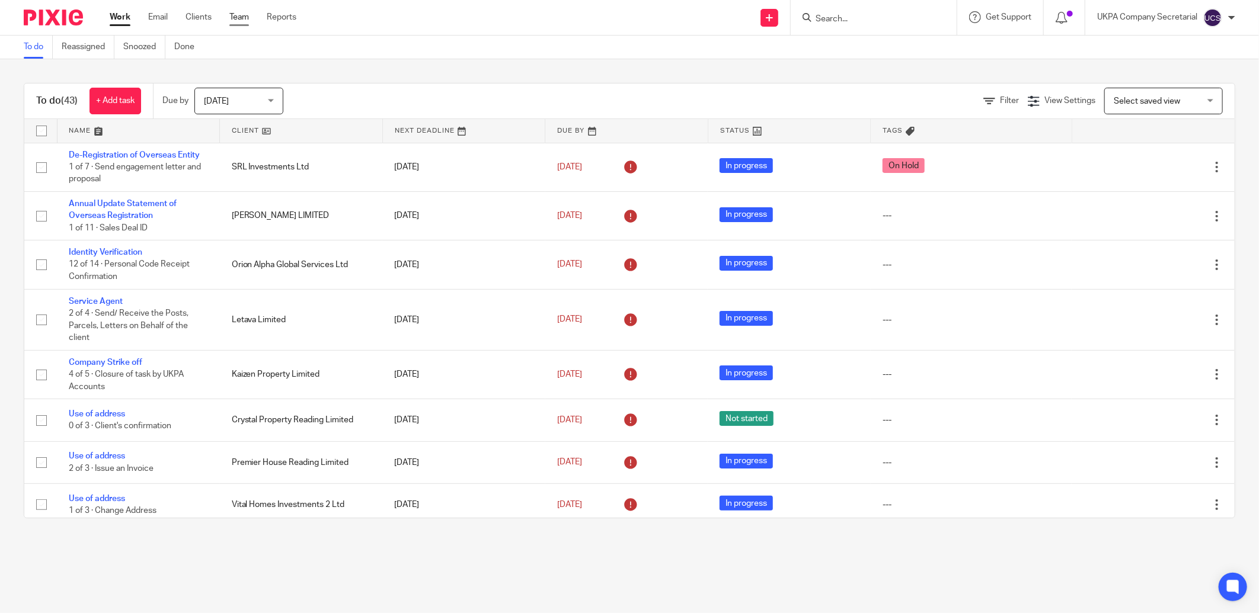
click at [238, 18] on link "Team" at bounding box center [239, 17] width 20 height 12
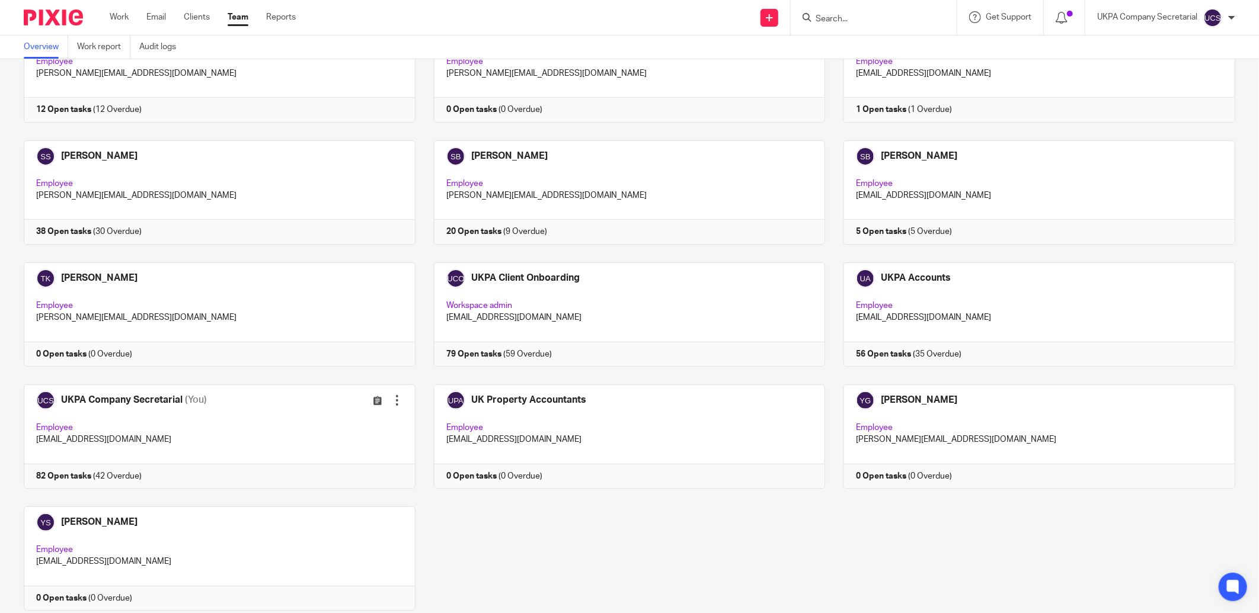
scroll to position [3086, 0]
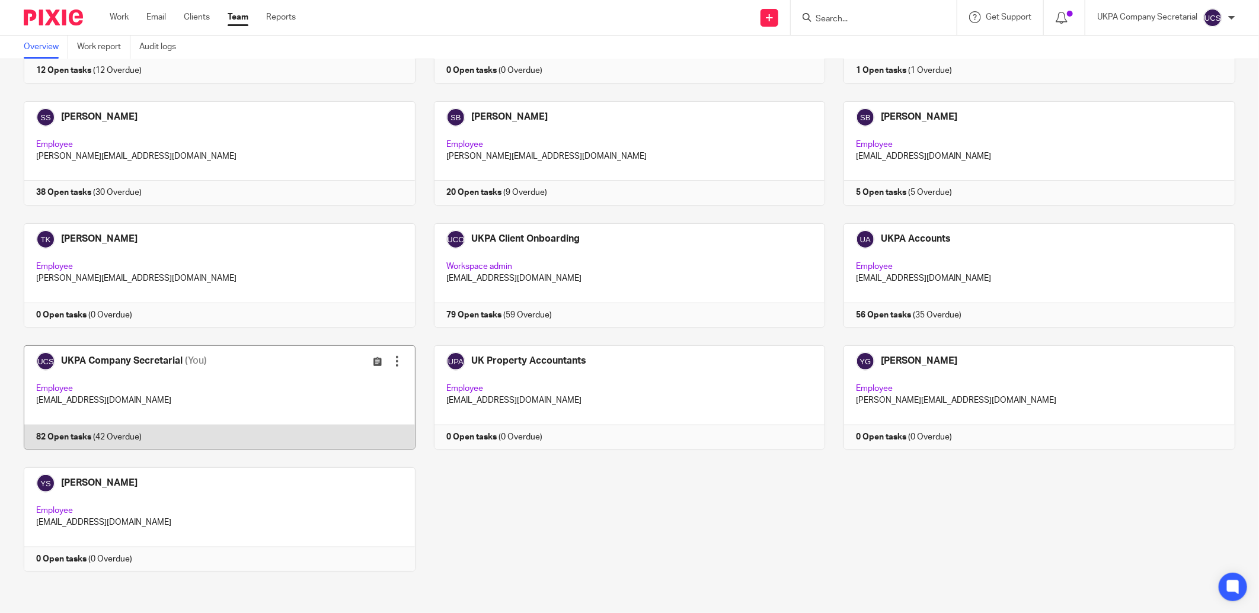
click at [193, 383] on link at bounding box center [210, 398] width 410 height 104
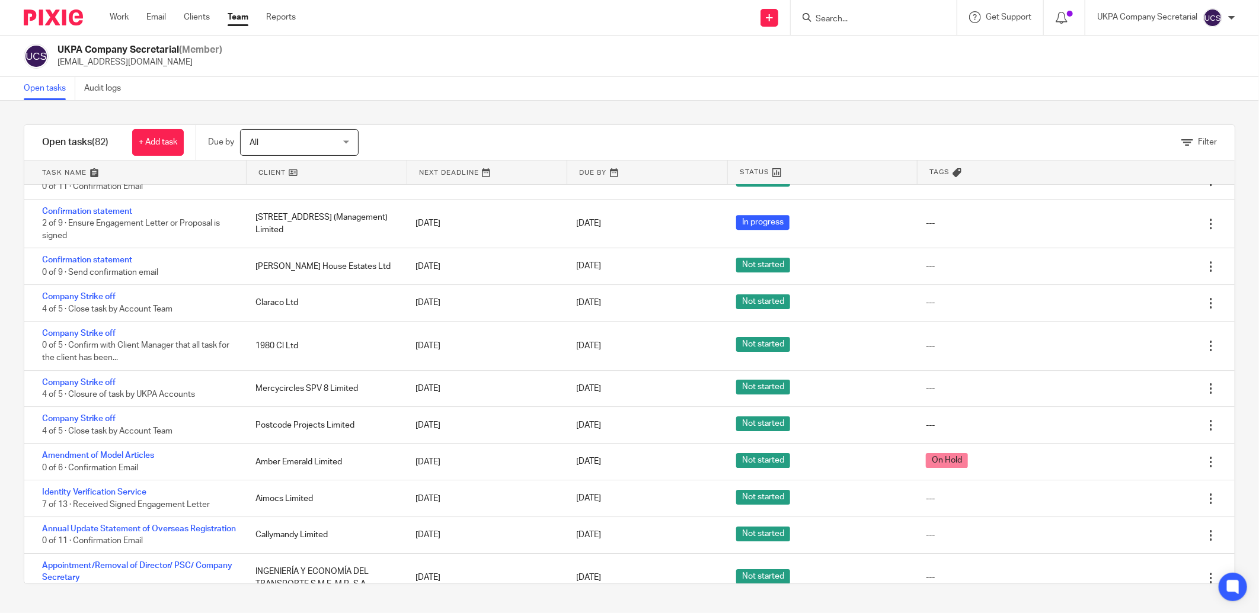
scroll to position [2363, 0]
